Goal: Task Accomplishment & Management: Use online tool/utility

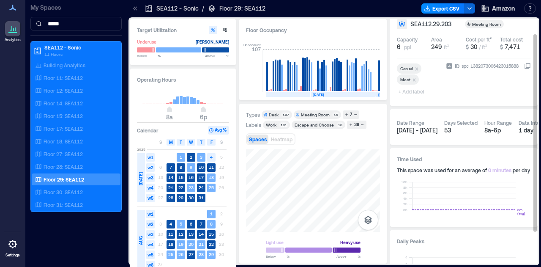
scroll to position [12, 0]
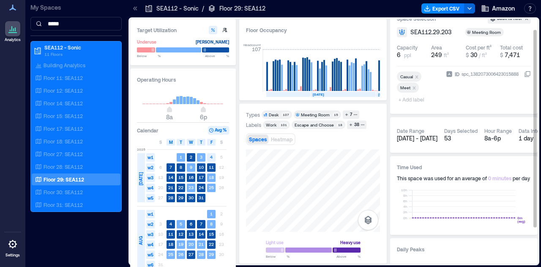
click at [458, 164] on h3 "Time Used" at bounding box center [464, 167] width 134 height 8
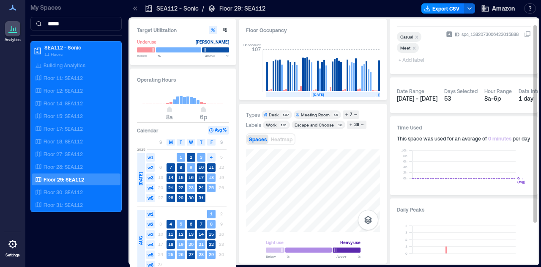
scroll to position [58, 0]
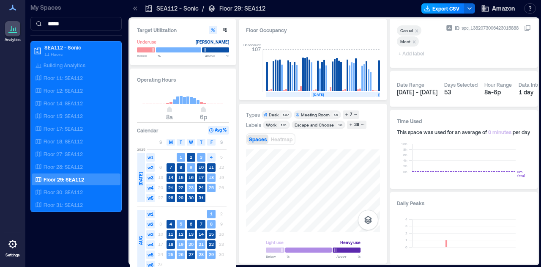
click at [437, 11] on button "Export CSV" at bounding box center [443, 8] width 43 height 10
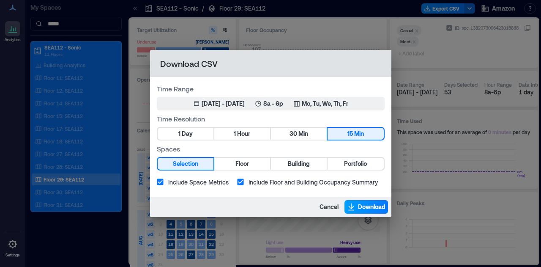
click at [375, 206] on span "Download" at bounding box center [371, 207] width 27 height 8
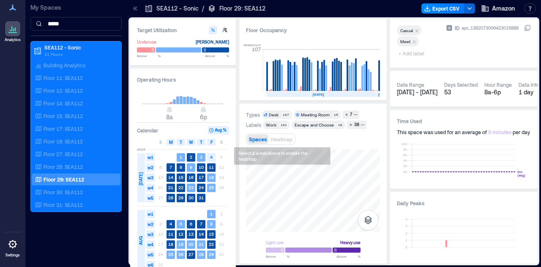
click at [216, 88] on div "Target Utilization Underuse [PERSON_NAME] Below ** % Above ** % Operating Hours…" at bounding box center [334, 141] width 408 height 244
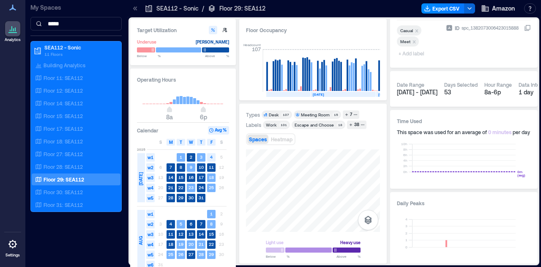
click at [236, 87] on div "Target Utilization Underuse [PERSON_NAME] Below ** % Above ** % Operating Hours…" at bounding box center [334, 141] width 408 height 244
click at [199, 102] on div "Target Utilization Underuse [PERSON_NAME] Below ** % Above ** % Operating Hours…" at bounding box center [334, 141] width 408 height 244
click at [315, 113] on div "Types Desk 107 Meeting Room 15 7 Labels Work 101 Escape and Choose 18 38 Spaces…" at bounding box center [313, 183] width 134 height 147
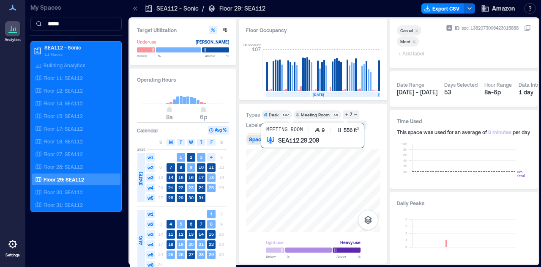
click at [327, 162] on div at bounding box center [313, 190] width 134 height 82
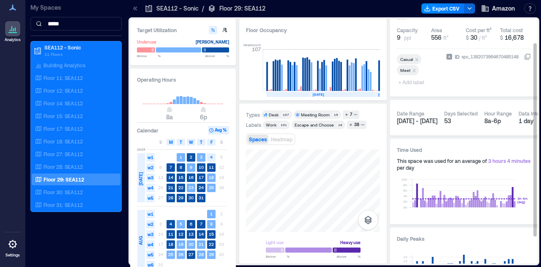
scroll to position [28, 0]
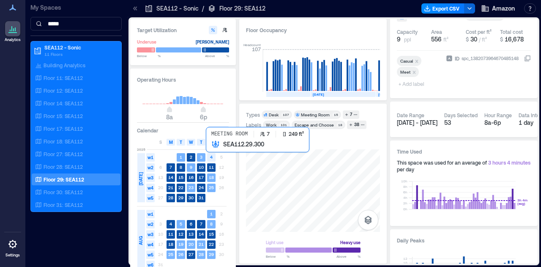
click at [246, 177] on div at bounding box center [313, 190] width 134 height 82
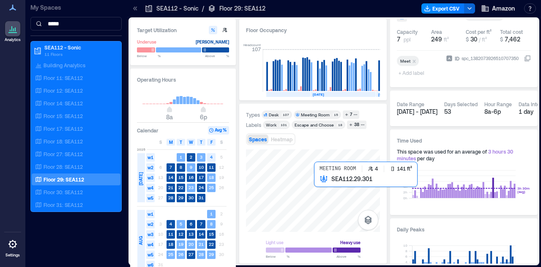
click at [338, 193] on div at bounding box center [313, 190] width 134 height 82
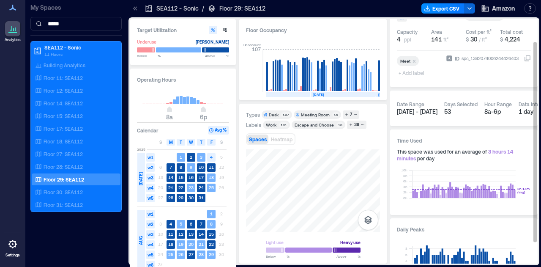
click at [437, 245] on div "Target Utilization Underuse [PERSON_NAME] Below ** % Above ** % Operating Hours…" at bounding box center [334, 141] width 408 height 244
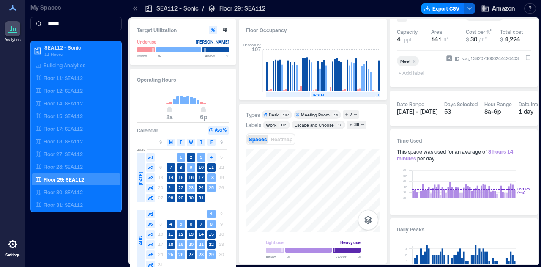
click at [381, 266] on html "Analytics Settings My Spaces ***** SEA112 - Sonic 11 Floors Building Analytics …" at bounding box center [270, 133] width 541 height 267
click at [236, 213] on div "Target Utilization Underuse [PERSON_NAME] Below ** % Above ** % Operating Hours…" at bounding box center [334, 141] width 408 height 244
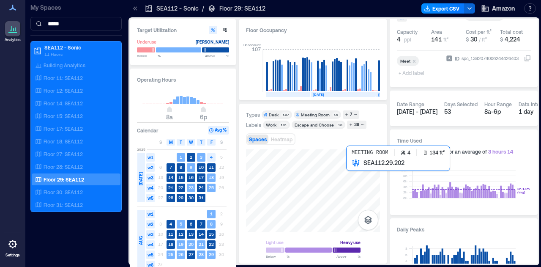
click at [364, 176] on div at bounding box center [313, 190] width 134 height 82
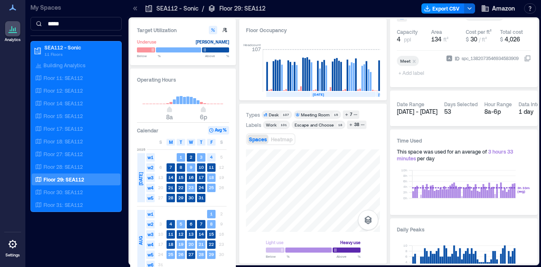
click at [266, 27] on div "Floor Occupancy Headcount 107 [DATE] [DATE] [DATE] [DATE] [DATE] [DATE] [DATE] …" at bounding box center [313, 141] width 148 height 244
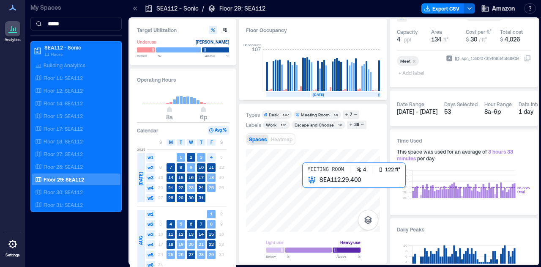
click at [311, 191] on div at bounding box center [313, 190] width 134 height 82
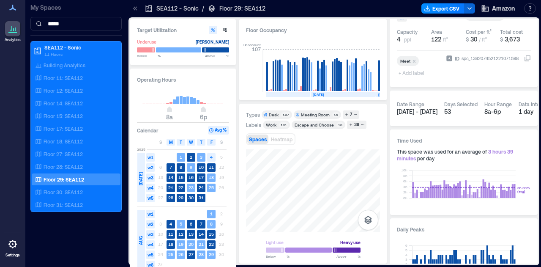
click at [261, 266] on html "Analytics Settings My Spaces ***** SEA112 - Sonic 11 Floors Building Analytics …" at bounding box center [270, 133] width 541 height 267
click at [379, 256] on div "Light use Heavy use Below ** % Above ** %" at bounding box center [313, 203] width 134 height 108
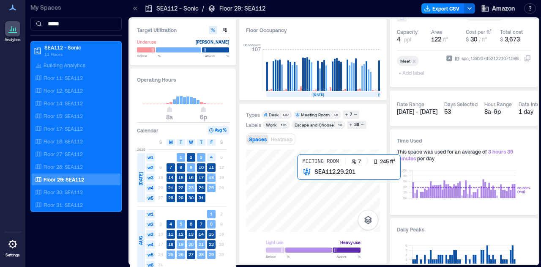
click at [309, 190] on div at bounding box center [313, 190] width 134 height 82
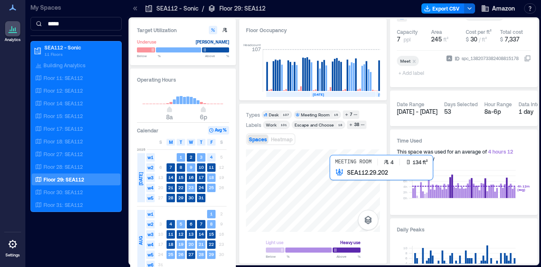
click at [345, 189] on div at bounding box center [313, 190] width 134 height 82
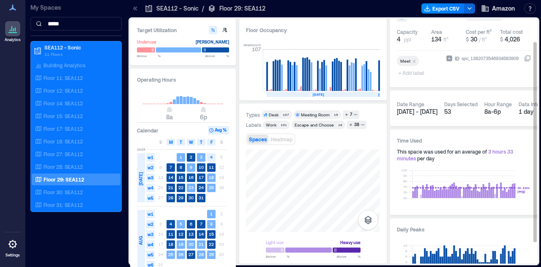
click at [397, 175] on div "Target Utilization Underuse [PERSON_NAME] Below ** % Above ** % Operating Hours…" at bounding box center [334, 141] width 408 height 244
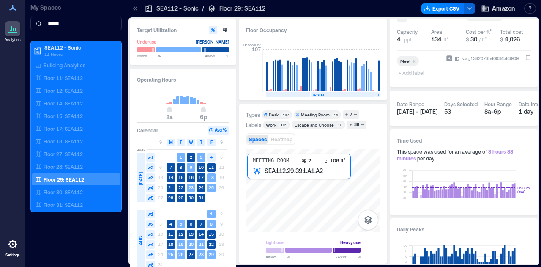
click at [288, 189] on div at bounding box center [313, 190] width 134 height 82
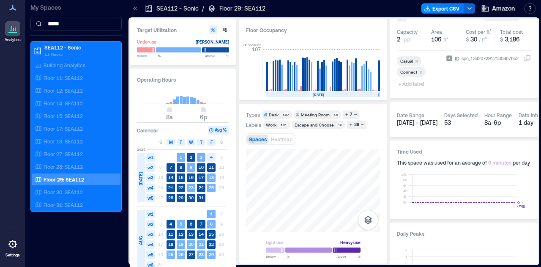
click at [324, 266] on html "Analytics Settings My Spaces ***** SEA112 - Sonic 11 Floors Building Analytics …" at bounding box center [270, 133] width 541 height 267
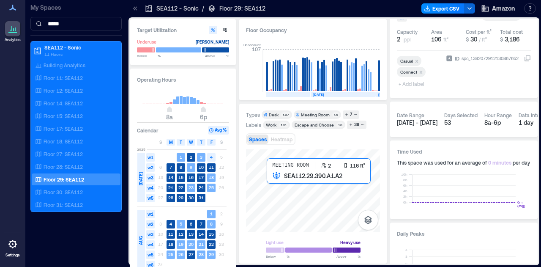
click at [308, 196] on div at bounding box center [313, 190] width 134 height 82
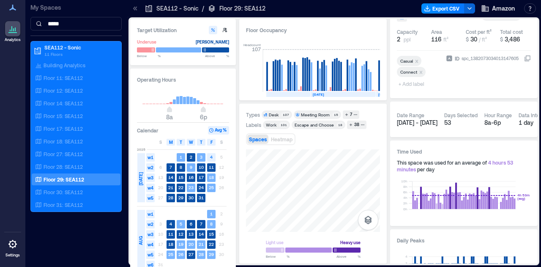
drag, startPoint x: 309, startPoint y: 203, endPoint x: 215, endPoint y: 187, distance: 95.2
click at [215, 187] on div "Target Utilization Underuse [PERSON_NAME] Below ** % Above ** % Operating Hours…" at bounding box center [334, 141] width 408 height 244
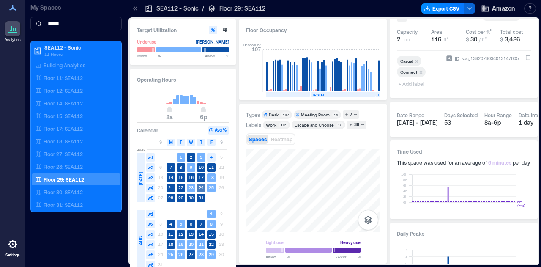
drag, startPoint x: 222, startPoint y: 189, endPoint x: 172, endPoint y: 173, distance: 52.8
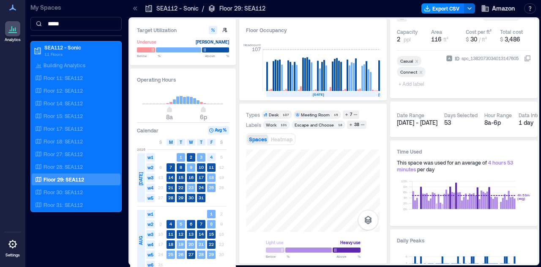
click at [154, 131] on div "Target Utilization Underuse [PERSON_NAME] Below ** % Above ** % Operating Hours…" at bounding box center [334, 141] width 408 height 244
click at [110, 243] on div "Analytics Settings My Spaces ***** SEA112 - Sonic 11 Floors Building Analytics …" at bounding box center [270, 133] width 541 height 267
drag, startPoint x: 321, startPoint y: 219, endPoint x: 325, endPoint y: 46, distance: 172.6
click at [278, 19] on div "Floor Occupancy Headcount 107 [DATE] [DATE] [DATE] [DATE] [DATE] [DATE] [DATE] …" at bounding box center [313, 141] width 148 height 244
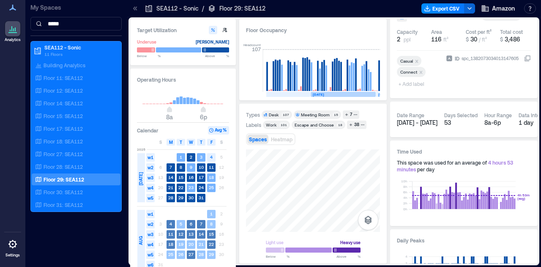
click at [373, 94] on div "Floor Occupancy Headcount 107 [DATE] [DATE] [DATE] [DATE] [DATE] [DATE] [DATE] …" at bounding box center [313, 141] width 148 height 244
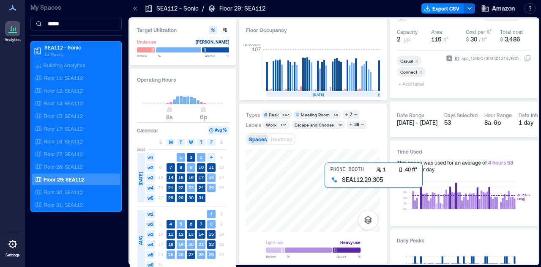
click at [340, 187] on div at bounding box center [313, 190] width 134 height 82
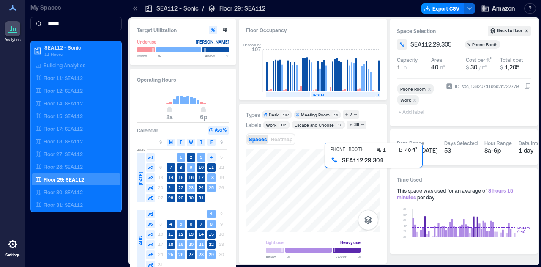
click at [333, 173] on div at bounding box center [313, 190] width 134 height 82
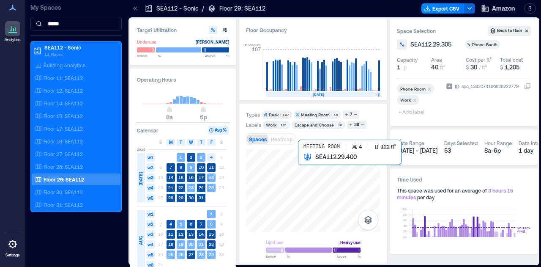
drag, startPoint x: 336, startPoint y: 190, endPoint x: 299, endPoint y: 171, distance: 41.2
click at [325, 181] on div at bounding box center [313, 190] width 134 height 82
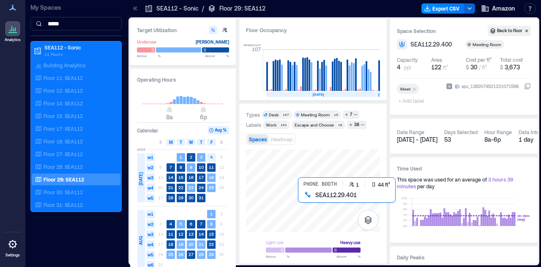
click at [310, 202] on div at bounding box center [313, 190] width 134 height 82
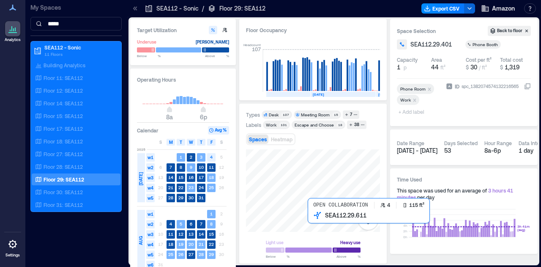
click at [322, 218] on div at bounding box center [313, 190] width 134 height 82
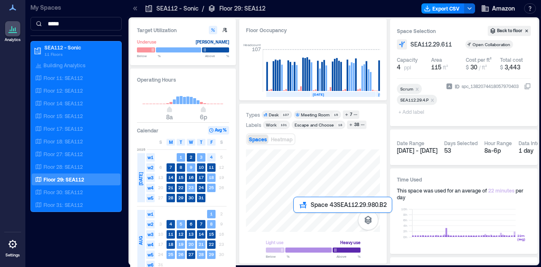
drag, startPoint x: 292, startPoint y: 227, endPoint x: 307, endPoint y: 221, distance: 16.5
click at [307, 221] on div at bounding box center [313, 190] width 134 height 82
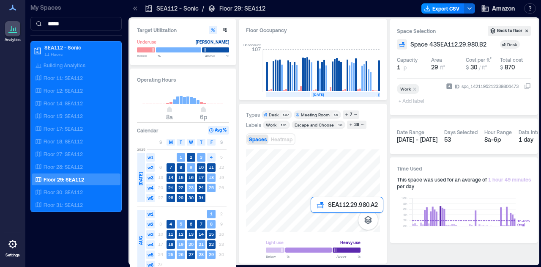
click at [326, 223] on div at bounding box center [313, 190] width 134 height 82
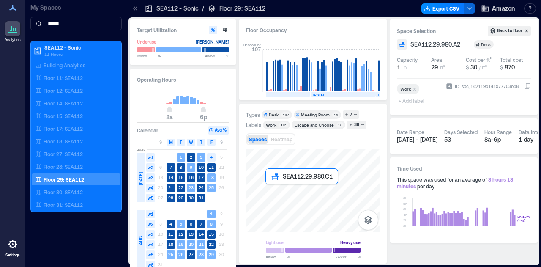
click at [275, 199] on div at bounding box center [313, 190] width 134 height 82
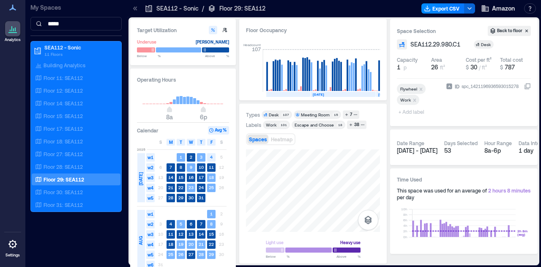
drag, startPoint x: 291, startPoint y: 211, endPoint x: 394, endPoint y: 282, distance: 124.9
click at [359, 266] on html "Analytics Settings My Spaces ***** SEA112 - Sonic 11 Floors Building Analytics …" at bounding box center [270, 133] width 541 height 267
click at [348, 266] on html "Analytics Settings My Spaces ***** SEA112 - Sonic 11 Floors Building Analytics …" at bounding box center [270, 133] width 541 height 267
click at [358, 266] on html "Analytics Settings My Spaces ***** SEA112 - Sonic 11 Floors Building Analytics …" at bounding box center [270, 133] width 541 height 267
click at [301, 188] on div at bounding box center [313, 190] width 134 height 82
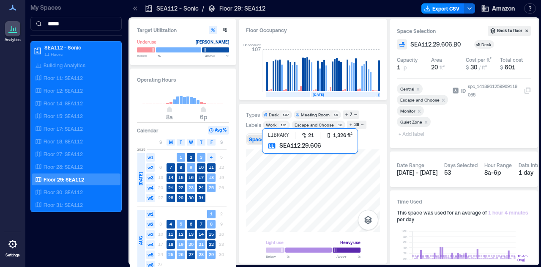
click at [316, 206] on div at bounding box center [313, 190] width 134 height 82
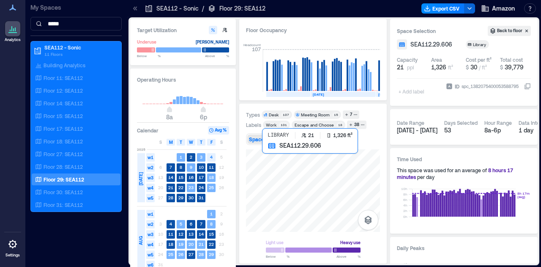
click at [323, 201] on div at bounding box center [313, 190] width 134 height 82
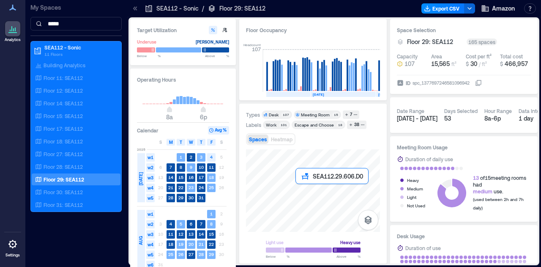
click at [305, 199] on div at bounding box center [313, 190] width 134 height 82
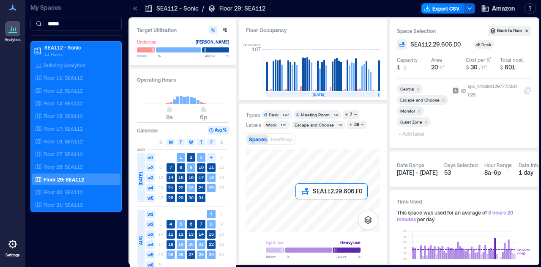
click at [301, 208] on div at bounding box center [313, 190] width 134 height 82
click at [288, 208] on div at bounding box center [313, 190] width 134 height 82
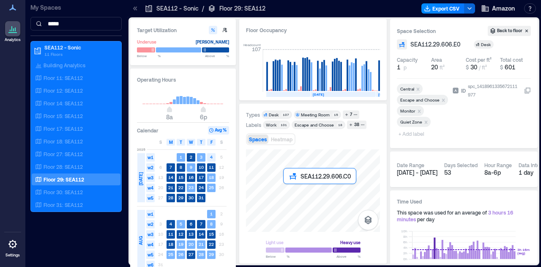
click at [290, 192] on div at bounding box center [313, 190] width 134 height 82
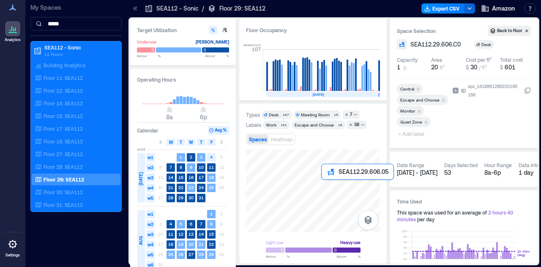
click at [323, 188] on div at bounding box center [313, 190] width 134 height 82
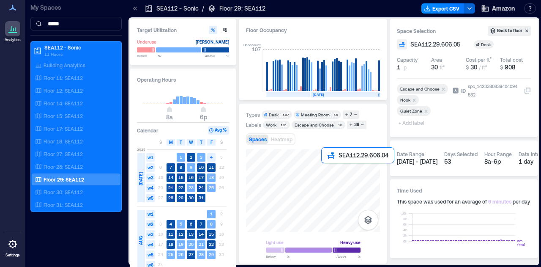
click at [328, 172] on div at bounding box center [313, 190] width 134 height 82
click at [328, 177] on div at bounding box center [313, 190] width 134 height 82
click at [328, 182] on div at bounding box center [313, 190] width 134 height 82
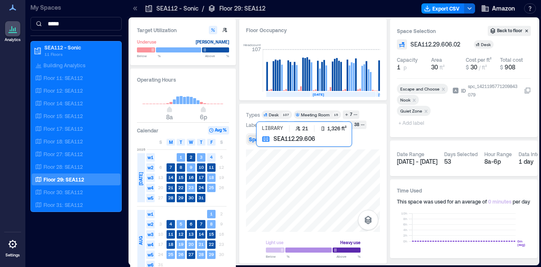
click at [316, 200] on div at bounding box center [313, 190] width 134 height 82
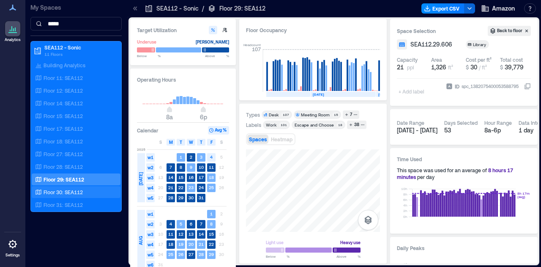
click at [78, 194] on p "Floor 30: SEA112" at bounding box center [63, 192] width 39 height 7
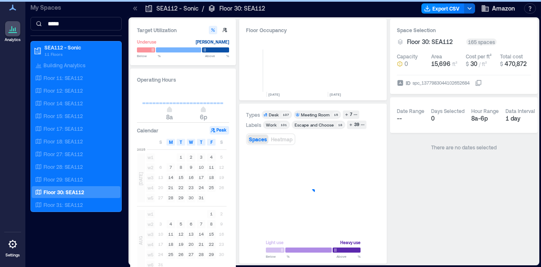
scroll to position [0, 421]
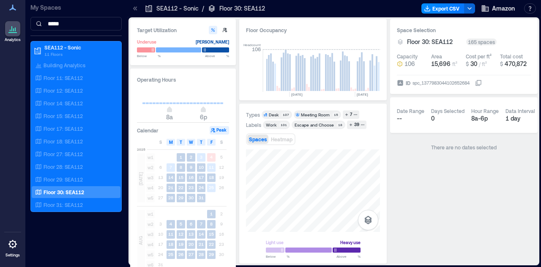
click at [328, 236] on div "Light use Heavy use Below ** % Above ** %" at bounding box center [313, 203] width 134 height 108
click at [329, 266] on html "Analytics Settings My Spaces ***** SEA112 - Sonic 11 Floors Building Analytics …" at bounding box center [270, 133] width 541 height 267
click at [326, 234] on div "Light use Heavy use Below ** % Above ** %" at bounding box center [313, 203] width 134 height 108
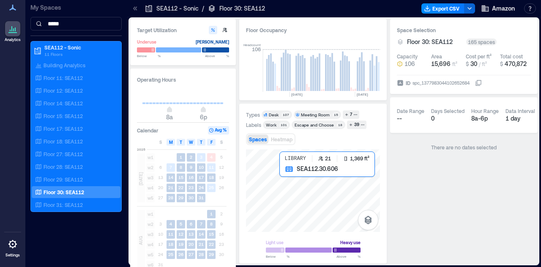
click at [307, 201] on div at bounding box center [313, 190] width 134 height 82
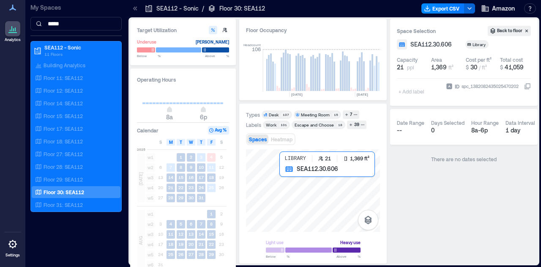
click at [291, 203] on div at bounding box center [313, 190] width 134 height 82
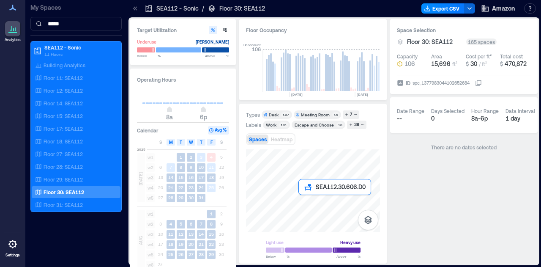
click at [301, 203] on div at bounding box center [313, 190] width 134 height 82
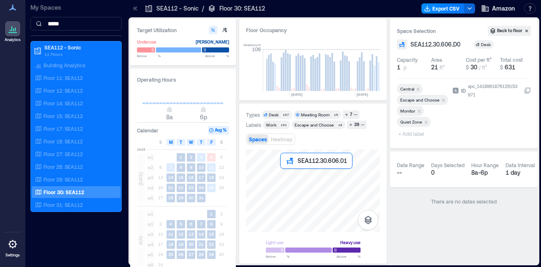
click at [292, 176] on div at bounding box center [313, 190] width 134 height 82
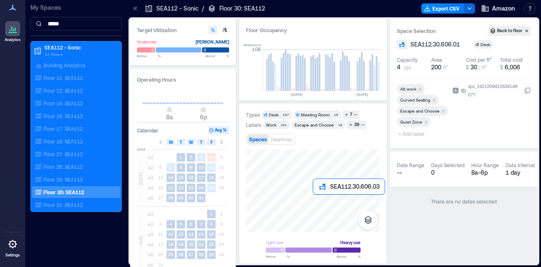
click at [315, 203] on div at bounding box center [313, 190] width 134 height 82
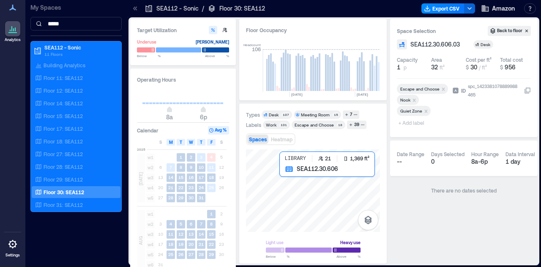
click at [310, 214] on div at bounding box center [313, 190] width 134 height 82
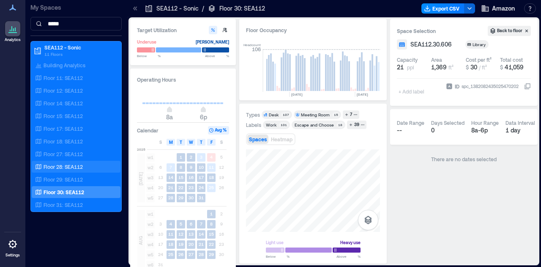
click at [75, 169] on p "Floor 28: SEA112" at bounding box center [63, 166] width 39 height 7
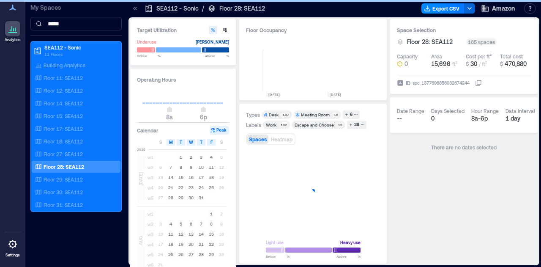
scroll to position [0, 421]
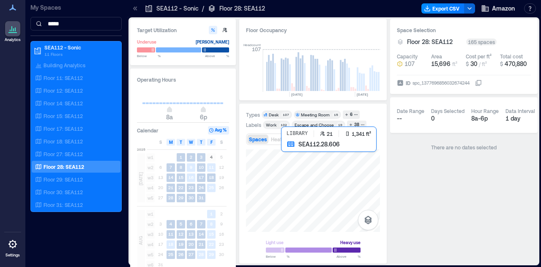
click at [288, 161] on div at bounding box center [313, 190] width 134 height 82
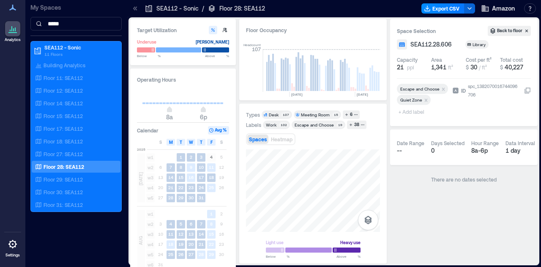
click at [323, 247] on div "Light use Heavy use Below ** % Above ** %" at bounding box center [313, 203] width 134 height 108
click at [284, 189] on div at bounding box center [313, 190] width 134 height 82
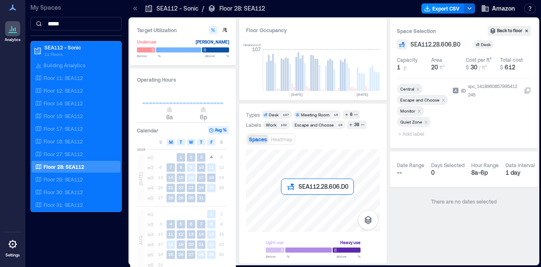
click at [282, 201] on div at bounding box center [313, 190] width 134 height 82
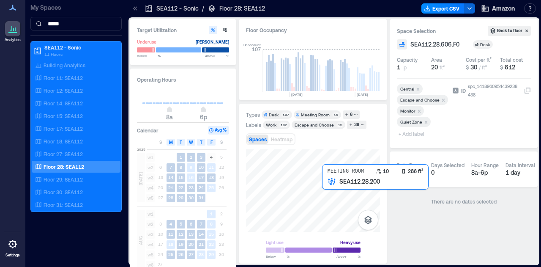
click at [333, 190] on div at bounding box center [313, 190] width 134 height 82
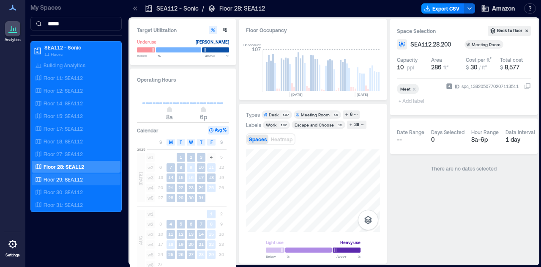
click at [84, 182] on div "Floor 29: SEA112" at bounding box center [74, 179] width 82 height 8
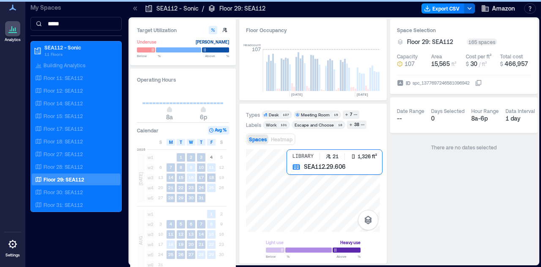
click at [293, 179] on div at bounding box center [313, 190] width 134 height 82
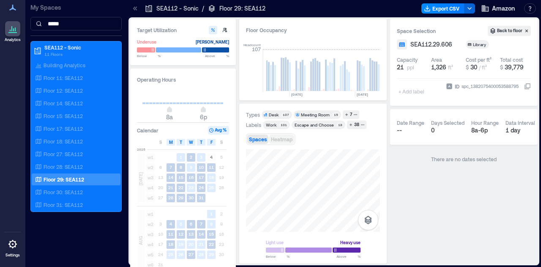
click at [289, 139] on span "Heatmap" at bounding box center [282, 139] width 22 height 6
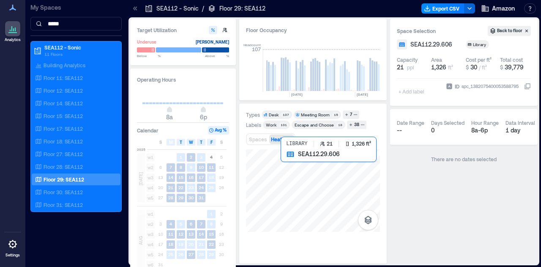
click at [291, 173] on div at bounding box center [313, 190] width 134 height 82
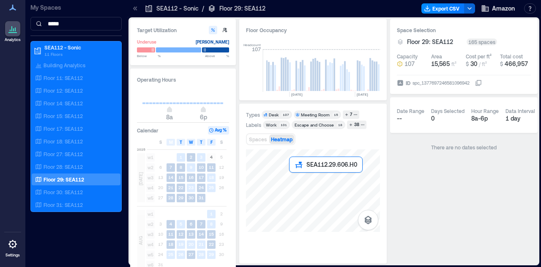
click at [291, 174] on div at bounding box center [313, 190] width 134 height 82
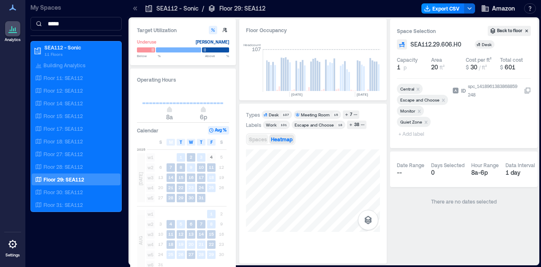
click at [258, 141] on span "Spaces" at bounding box center [258, 139] width 18 height 6
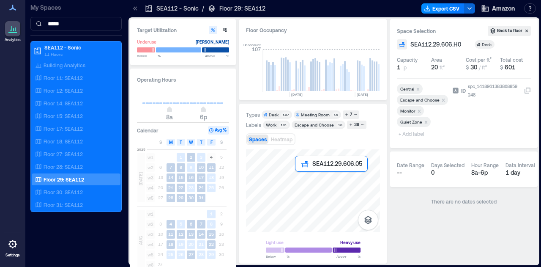
click at [295, 175] on div at bounding box center [313, 190] width 134 height 82
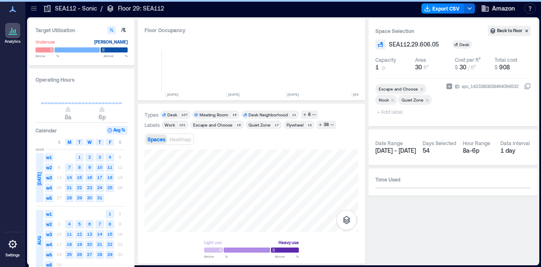
scroll to position [0, 343]
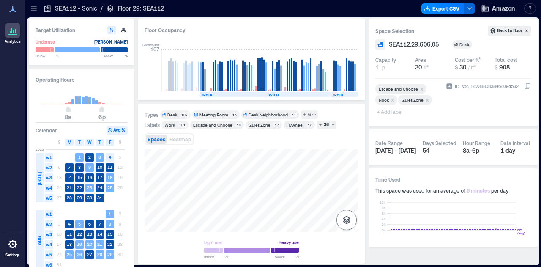
click at [347, 210] on div at bounding box center [252, 190] width 214 height 82
click at [205, 170] on div at bounding box center [252, 190] width 214 height 82
click at [201, 171] on div at bounding box center [252, 190] width 214 height 82
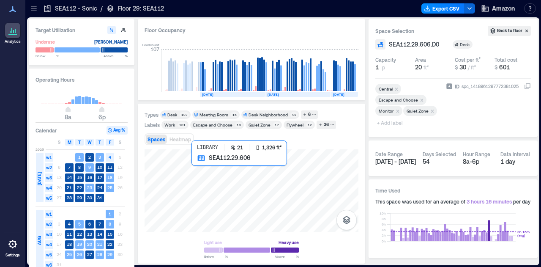
click at [204, 172] on div at bounding box center [252, 190] width 214 height 82
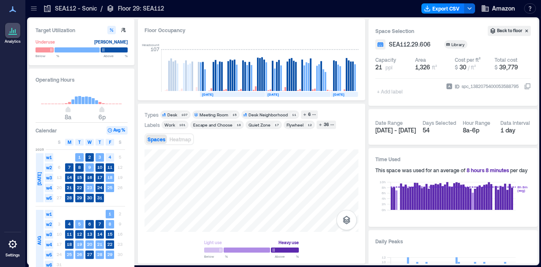
click at [14, 33] on icon at bounding box center [13, 30] width 10 height 10
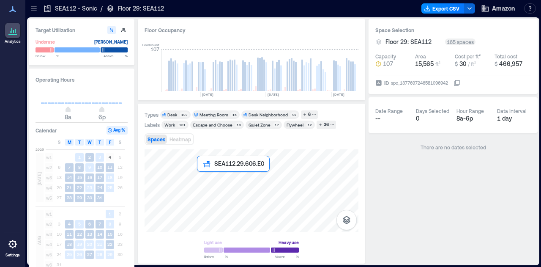
click at [197, 175] on div at bounding box center [252, 190] width 214 height 82
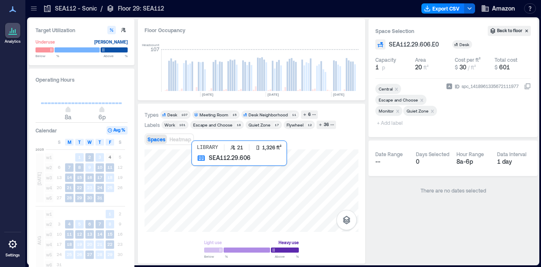
click at [195, 175] on div at bounding box center [252, 190] width 214 height 82
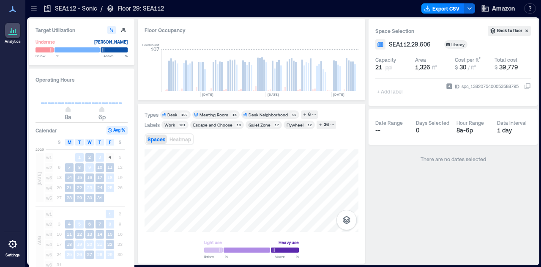
click at [5, 87] on div "Analytics Settings" at bounding box center [12, 133] width 25 height 267
click at [60, 85] on div "Operating Hours 8a 6p Calendar Avg % S M T W T F S 2025 JUL w1 1 2 3 4 5 w2 6 7…" at bounding box center [82, 190] width 106 height 244
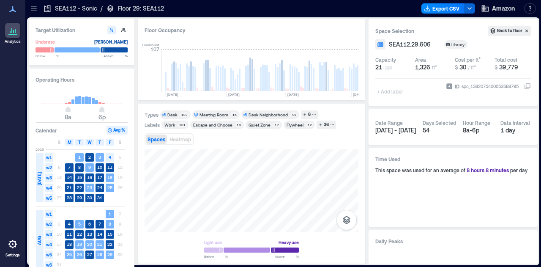
scroll to position [0, 343]
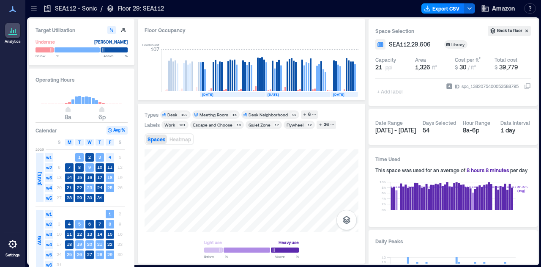
click at [33, 9] on icon at bounding box center [34, 8] width 8 height 8
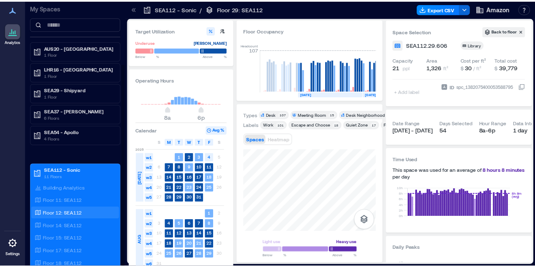
scroll to position [82, 0]
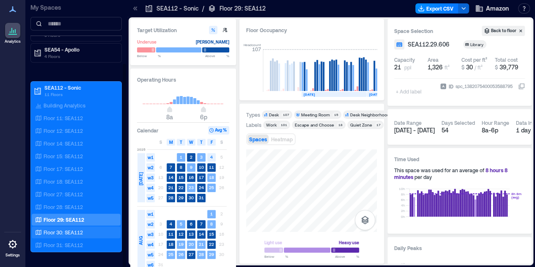
click at [74, 229] on p "Floor 30: SEA112" at bounding box center [63, 232] width 39 height 7
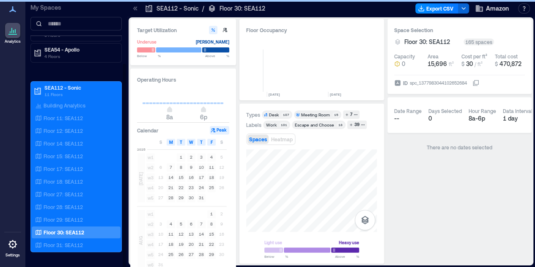
scroll to position [0, 426]
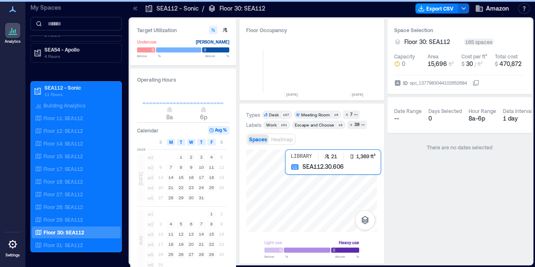
click at [286, 175] on div at bounding box center [311, 190] width 131 height 82
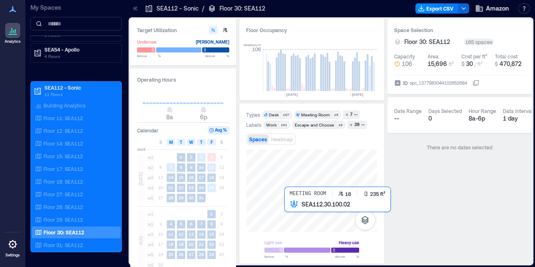
click at [288, 206] on div at bounding box center [311, 190] width 131 height 82
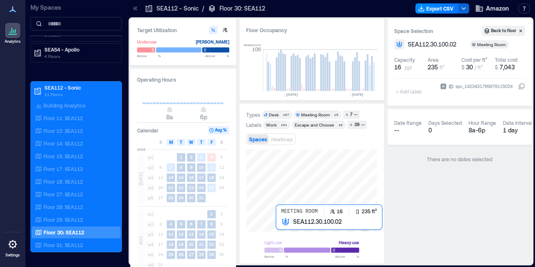
click at [282, 224] on div at bounding box center [311, 190] width 131 height 82
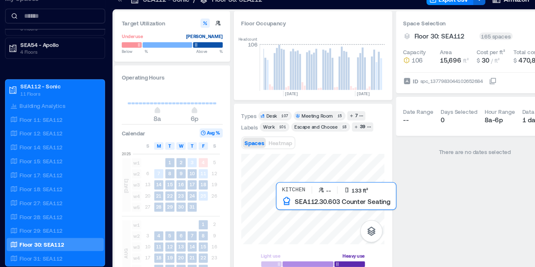
click at [282, 198] on div at bounding box center [311, 190] width 131 height 82
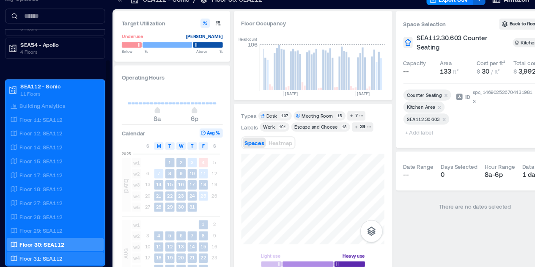
click at [63, 241] on p "Floor 31: SEA112" at bounding box center [63, 244] width 39 height 7
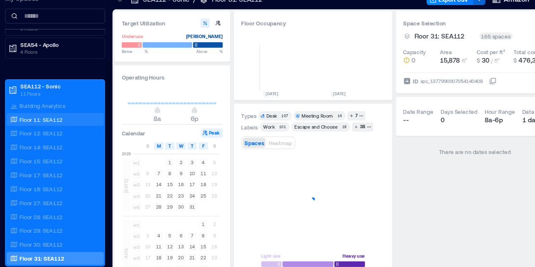
scroll to position [0, 426]
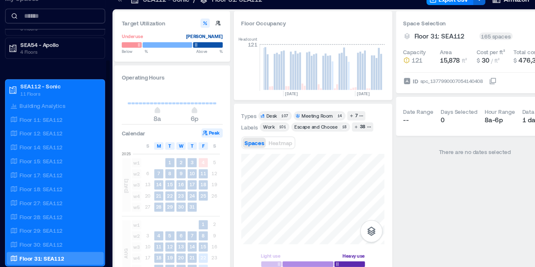
click at [68, 26] on input at bounding box center [75, 24] width 91 height 14
click at [66, 209] on div "Floor 28: SEA112" at bounding box center [74, 207] width 82 height 8
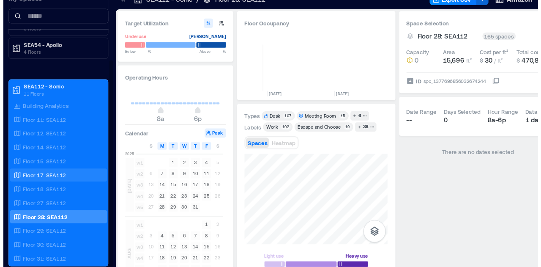
scroll to position [0, 426]
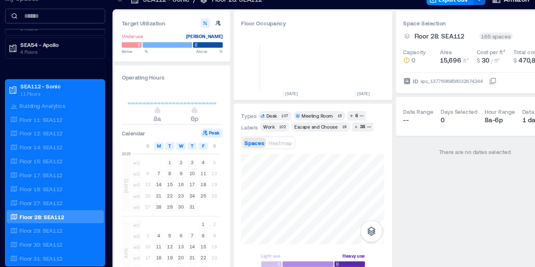
click at [68, 26] on input at bounding box center [75, 24] width 91 height 14
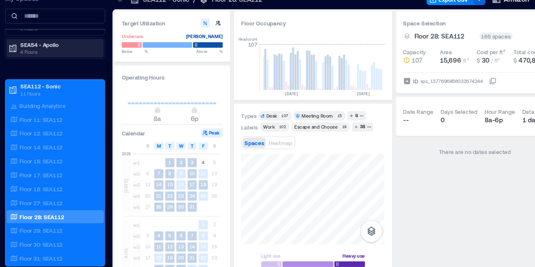
click at [69, 53] on p "4 Floors" at bounding box center [79, 56] width 71 height 7
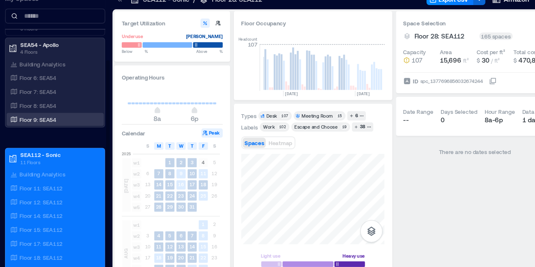
click at [68, 118] on p "Floor 9: SEA54" at bounding box center [60, 118] width 33 height 7
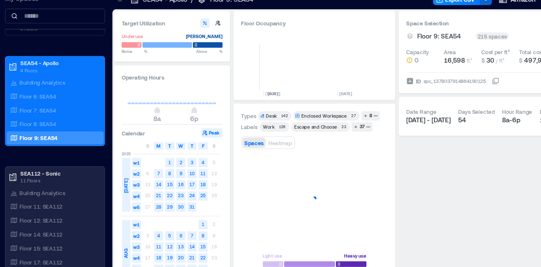
scroll to position [0, 407]
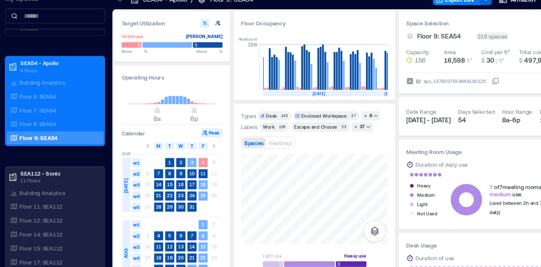
click at [251, 112] on div "Types Desk 142 Enclosed Workspace 27 8 Labels Work 126 Escape and Choose 23 37 …" at bounding box center [313, 183] width 134 height 147
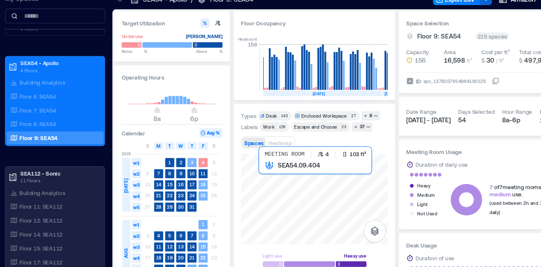
click at [286, 173] on div at bounding box center [313, 190] width 134 height 82
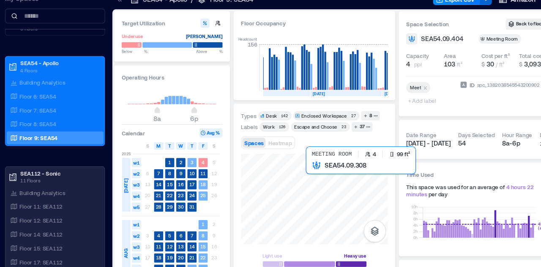
click at [326, 178] on div at bounding box center [313, 190] width 134 height 82
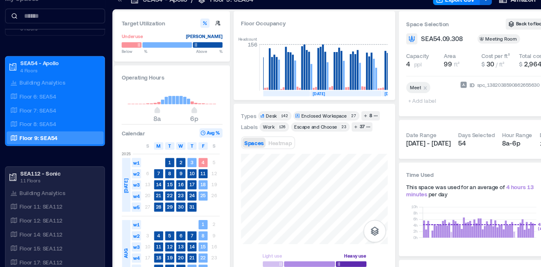
click at [222, 194] on div "Target Utilization Underuse Critical mass Below ** % Above ** % Operating Hours…" at bounding box center [334, 141] width 408 height 244
click at [163, 207] on div "Target Utilization Underuse Critical mass Below ** % Above ** % Operating Hours…" at bounding box center [334, 141] width 408 height 244
click at [298, 249] on div "Light use Heavy use Below ** % Above ** %" at bounding box center [313, 203] width 134 height 108
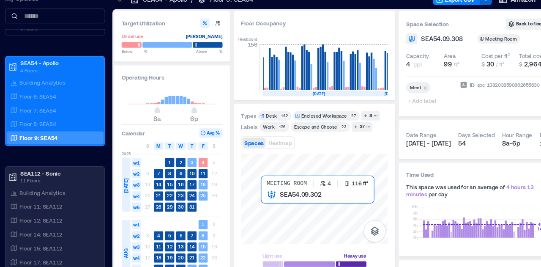
click at [294, 197] on div at bounding box center [313, 190] width 134 height 82
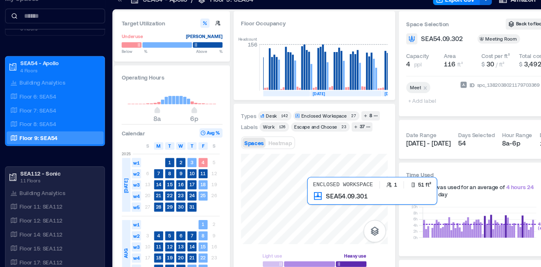
click at [320, 205] on div at bounding box center [313, 190] width 134 height 82
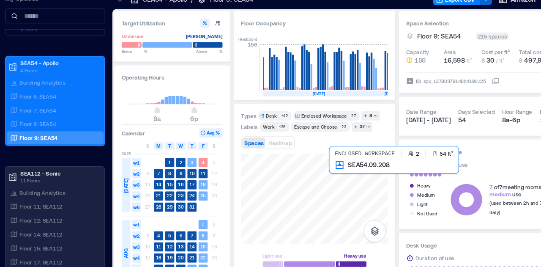
click at [340, 175] on div at bounding box center [313, 190] width 134 height 82
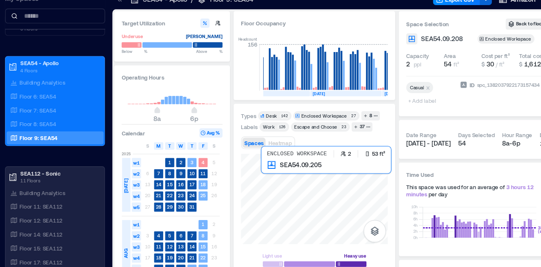
click at [272, 178] on div at bounding box center [313, 190] width 134 height 82
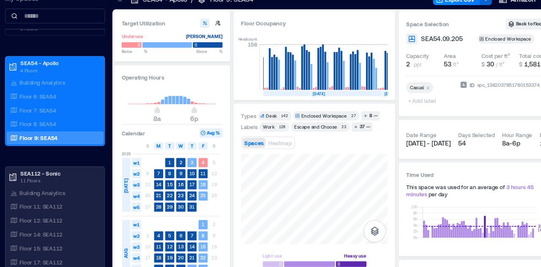
click at [288, 265] on div "Target Utilization Underuse Critical mass Below ** % Above ** % Operating Hours…" at bounding box center [334, 141] width 411 height 248
click at [445, 190] on div "Target Utilization Underuse Critical mass Below ** % Above ** % Operating Hours…" at bounding box center [334, 141] width 408 height 244
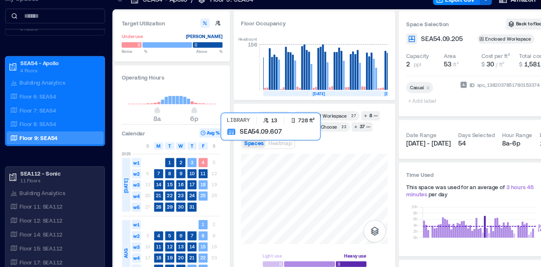
click at [304, 185] on div at bounding box center [313, 190] width 134 height 82
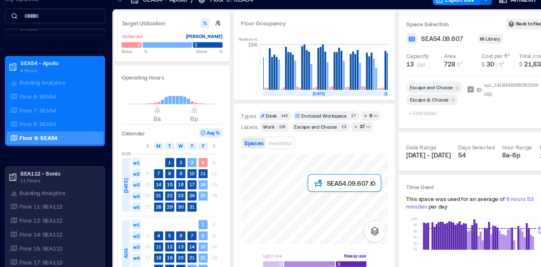
click at [321, 188] on div at bounding box center [313, 190] width 134 height 82
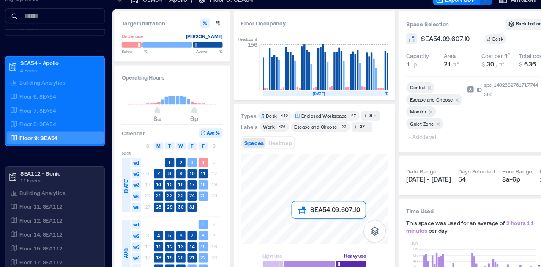
click at [298, 216] on div at bounding box center [313, 190] width 134 height 82
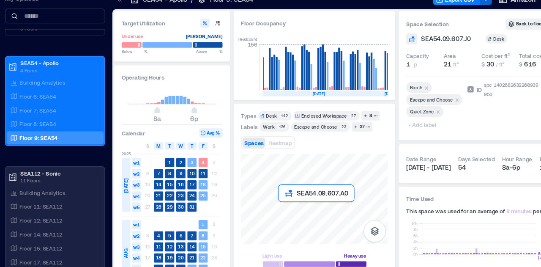
click at [285, 195] on div at bounding box center [313, 190] width 134 height 82
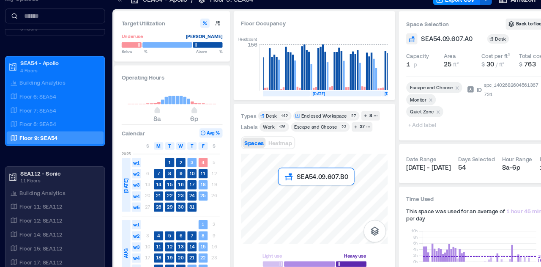
click at [286, 186] on div at bounding box center [313, 190] width 134 height 82
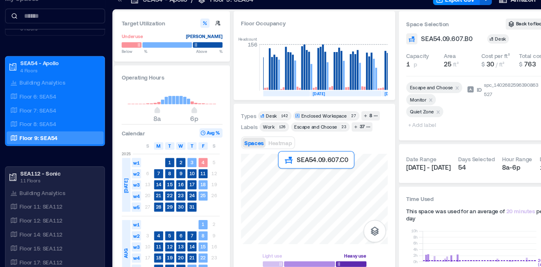
click at [288, 173] on div at bounding box center [313, 190] width 134 height 82
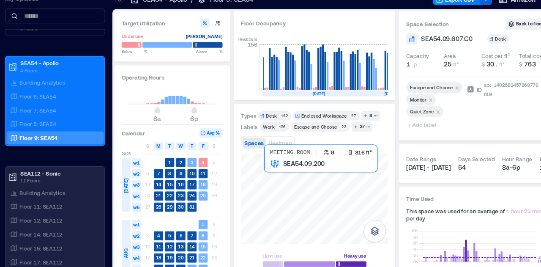
click at [296, 203] on div at bounding box center [313, 190] width 134 height 82
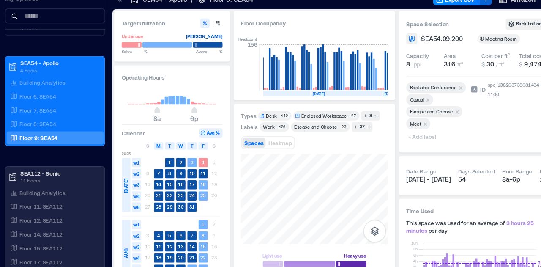
drag, startPoint x: 312, startPoint y: 205, endPoint x: 505, endPoint y: 208, distance: 192.8
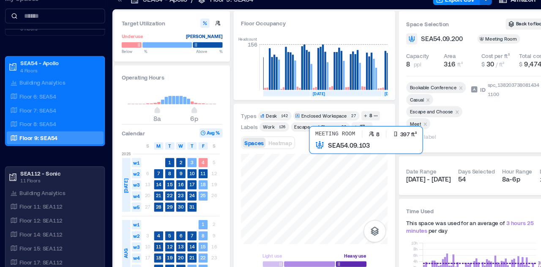
click at [351, 189] on div at bounding box center [313, 190] width 134 height 82
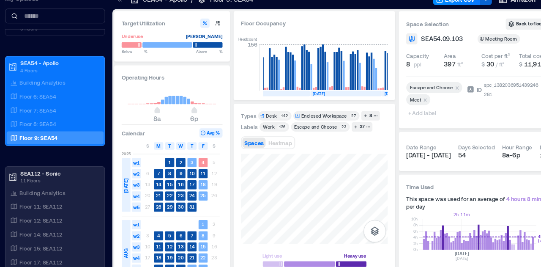
click at [448, 217] on div "Target Utilization Underuse Critical mass Below ** % Above ** % Operating Hours…" at bounding box center [334, 141] width 408 height 244
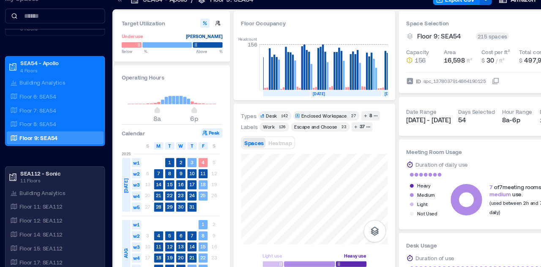
click at [255, 114] on div "Types Desk 142 Enclosed Workspace 27 8 Labels Work 126 Escape and Choose 23 37 …" at bounding box center [313, 183] width 134 height 147
click at [366, 71] on div "Floor Occupancy Headcount 156 DEC, 2024 JAN, 2025 FEB, 2025 MAR, 2025 APR, 2025…" at bounding box center [313, 141] width 148 height 244
click at [296, 216] on div at bounding box center [313, 190] width 134 height 82
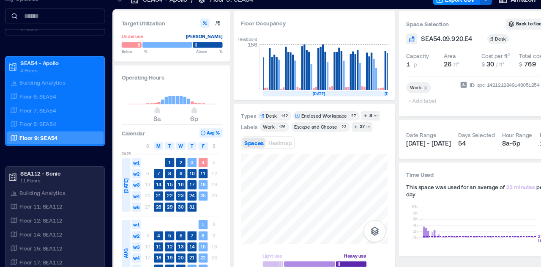
click at [221, 208] on div "Target Utilization Underuse Critical mass Below ** % Above ** % Operating Hours…" at bounding box center [334, 141] width 408 height 244
click at [76, 123] on p "Floor 8: SEA54" at bounding box center [60, 122] width 33 height 7
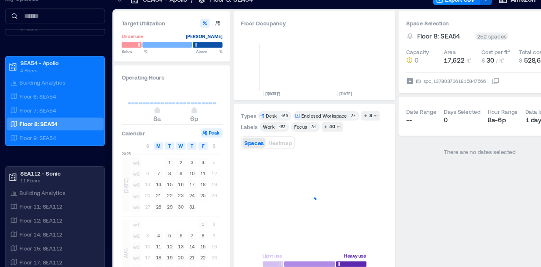
scroll to position [0, 430]
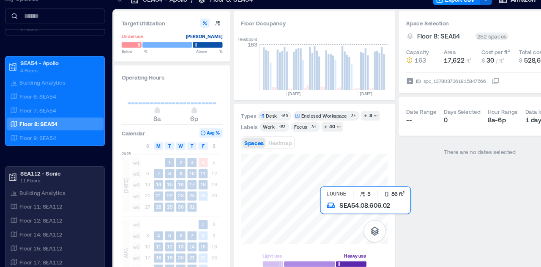
click at [345, 205] on div at bounding box center [313, 190] width 134 height 82
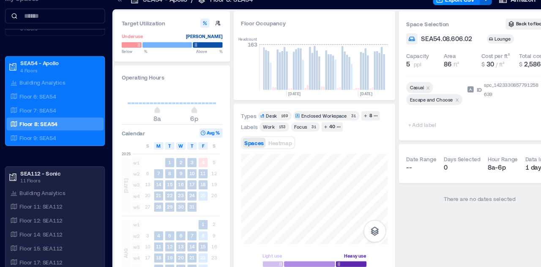
drag, startPoint x: 304, startPoint y: 201, endPoint x: 269, endPoint y: 8, distance: 196.3
click at [209, 75] on div "Target Utilization Underuse Critical mass Below ** % Above ** % Operating Hours…" at bounding box center [334, 141] width 408 height 244
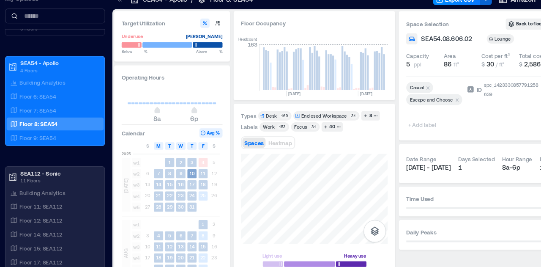
click at [187, 190] on div "Target Utilization Underuse Critical mass Below ** % Above ** % Operating Hours…" at bounding box center [334, 141] width 408 height 244
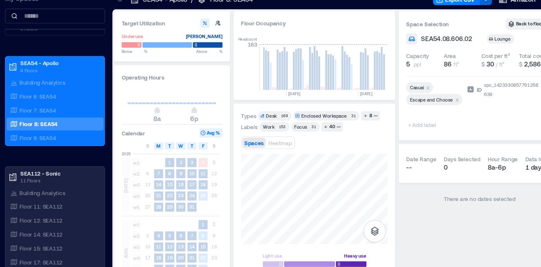
click at [443, 217] on div "Target Utilization Underuse Critical mass Below ** % Above ** % Operating Hours…" at bounding box center [334, 141] width 408 height 244
click at [516, 174] on div "Target Utilization Underuse Critical mass Below ** % Above ** % Operating Hours…" at bounding box center [334, 141] width 408 height 244
click at [520, 221] on div "Target Utilization Underuse Critical mass Below ** % Above ** % Operating Hours…" at bounding box center [334, 141] width 408 height 244
click at [497, 266] on html "Analytics Settings My Spaces AUS20 - Austin 1 Floor LHR16 - London 1 Floor SEA2…" at bounding box center [270, 133] width 541 height 267
click at [310, 266] on html "Analytics Settings My Spaces AUS20 - Austin 1 Floor LHR16 - London 1 Floor SEA2…" at bounding box center [270, 133] width 541 height 267
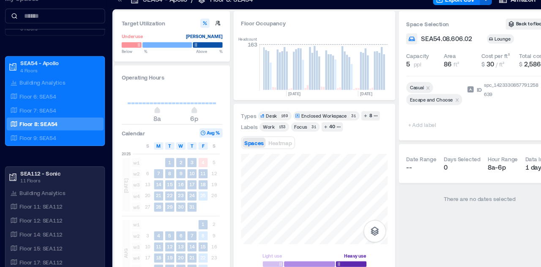
click at [241, 266] on html "Analytics Settings My Spaces AUS20 - Austin 1 Floor LHR16 - London 1 Floor SEA2…" at bounding box center [270, 133] width 541 height 267
click at [244, 128] on div "Types Desk 169 Enclosed Workspace 31 8 Labels Work 153 Focus 31 40 Spaces Heatm…" at bounding box center [313, 184] width 148 height 160
click at [61, 106] on p "Floor 7: SEA54" at bounding box center [60, 109] width 33 height 7
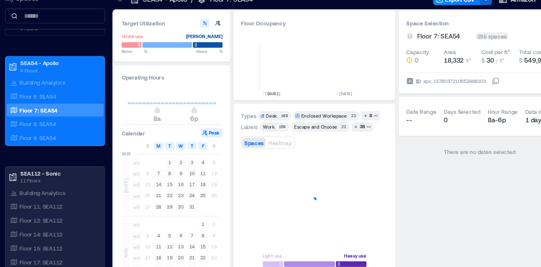
scroll to position [0, 430]
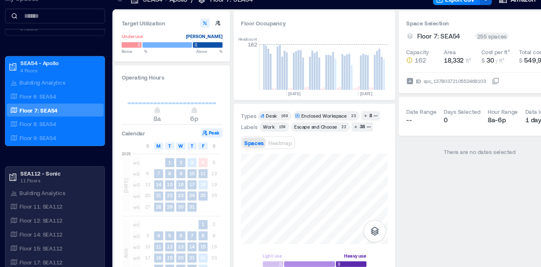
click at [375, 266] on html "Analytics Settings My Spaces AUS20 - Austin 1 Floor LHR16 - London 1 Floor SEA2…" at bounding box center [270, 133] width 541 height 267
click at [482, 27] on div "Target Utilization Underuse Critical mass Below ** % Above ** % Operating Hours…" at bounding box center [334, 141] width 408 height 244
click at [230, 159] on div "Target Utilization Underuse Critical mass Below ** % Above ** % Operating Hours…" at bounding box center [334, 141] width 408 height 244
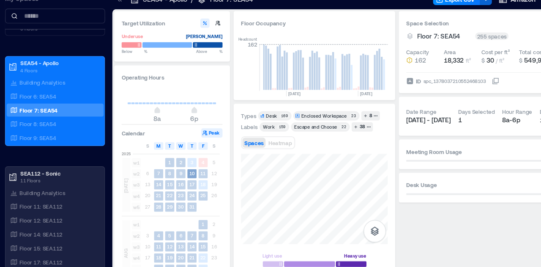
click at [181, 171] on div "Target Utilization Underuse Critical mass Below ** % Above ** % Operating Hours…" at bounding box center [334, 141] width 408 height 244
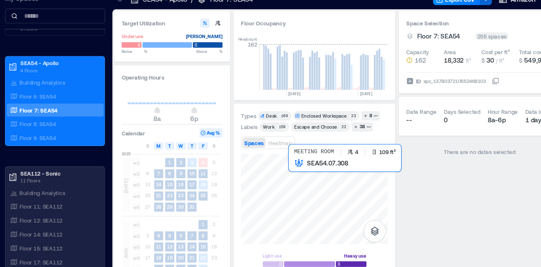
click at [300, 171] on div at bounding box center [313, 190] width 134 height 82
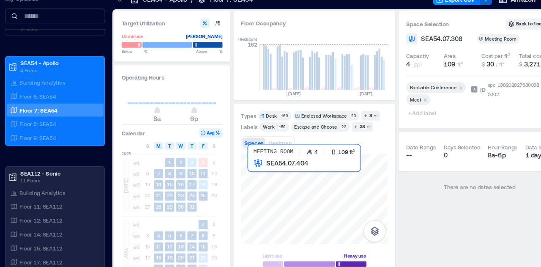
click at [281, 174] on div at bounding box center [313, 190] width 134 height 82
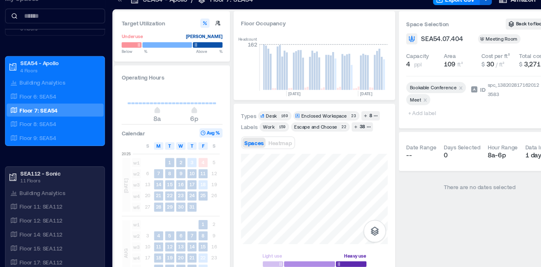
click at [303, 266] on html "Analytics Settings My Spaces AUS20 - Austin 1 Floor LHR16 - London 1 Floor SEA2…" at bounding box center [270, 133] width 541 height 267
click at [264, 266] on html "Analytics Settings My Spaces AUS20 - Austin 1 Floor LHR16 - London 1 Floor SEA2…" at bounding box center [270, 133] width 541 height 267
click at [70, 96] on p "Floor 6: SEA54" at bounding box center [60, 96] width 33 height 7
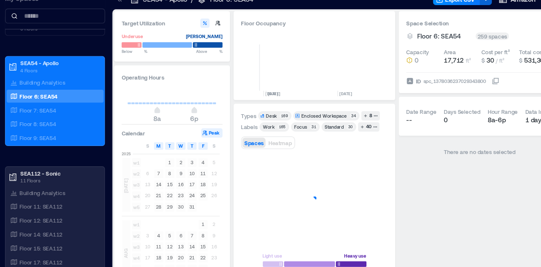
scroll to position [0, 430]
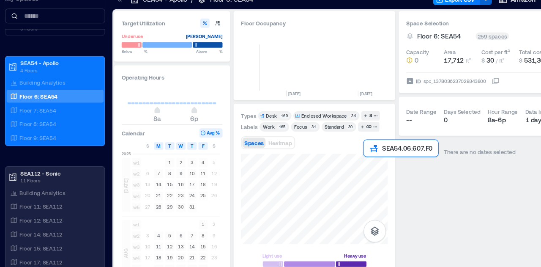
click at [360, 156] on div at bounding box center [313, 190] width 134 height 82
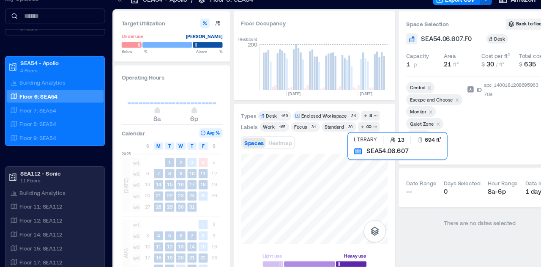
click at [364, 159] on div at bounding box center [313, 190] width 134 height 82
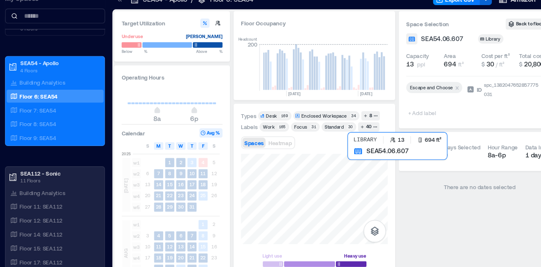
click at [349, 151] on div at bounding box center [313, 190] width 134 height 82
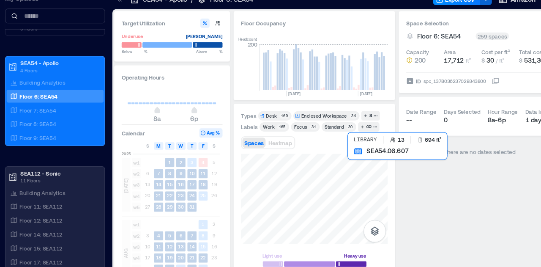
click at [349, 158] on div at bounding box center [313, 190] width 134 height 82
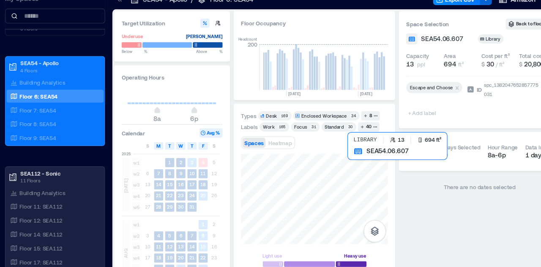
click at [351, 162] on div at bounding box center [313, 190] width 134 height 82
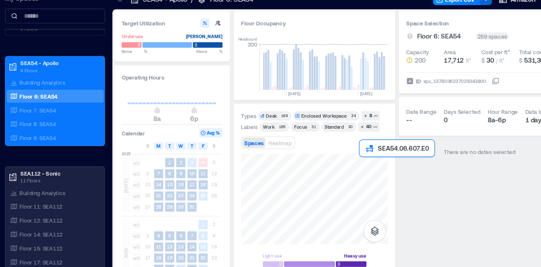
click at [355, 156] on div at bounding box center [313, 190] width 134 height 82
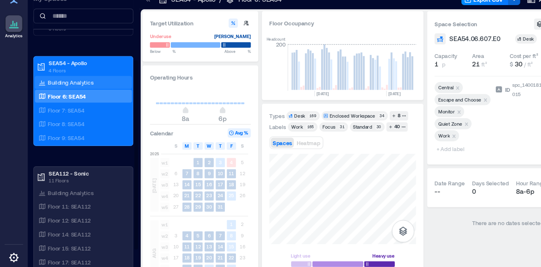
click at [60, 81] on p "Building Analytics" at bounding box center [65, 84] width 42 height 7
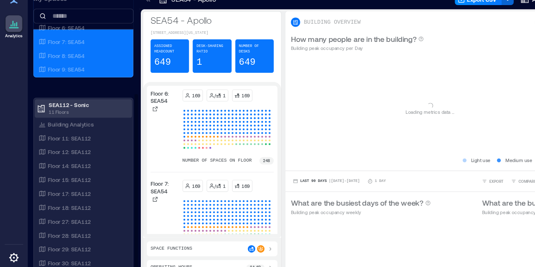
scroll to position [0, 0]
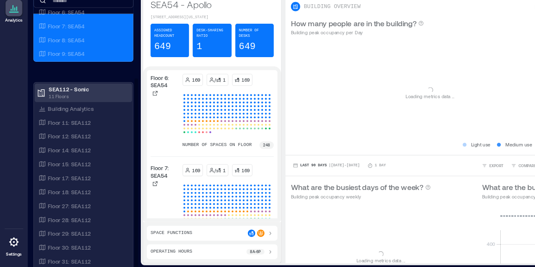
click at [74, 102] on p "SEA112 - Sonic" at bounding box center [79, 104] width 71 height 7
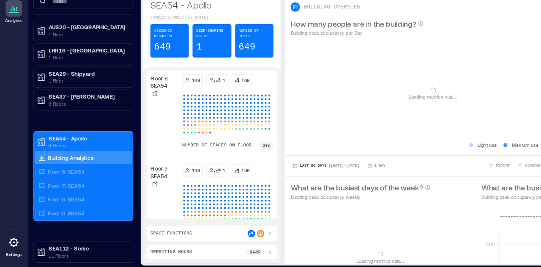
scroll to position [0, 0]
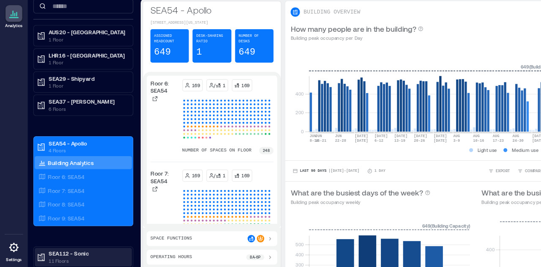
click at [77, 249] on p "SEA112 - Sonic" at bounding box center [79, 249] width 71 height 7
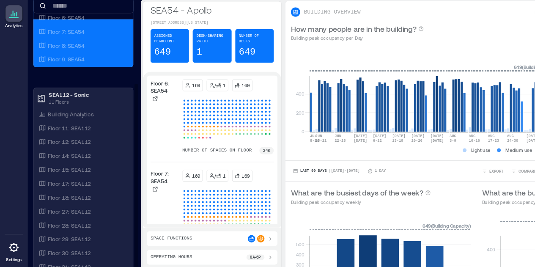
scroll to position [0, 0]
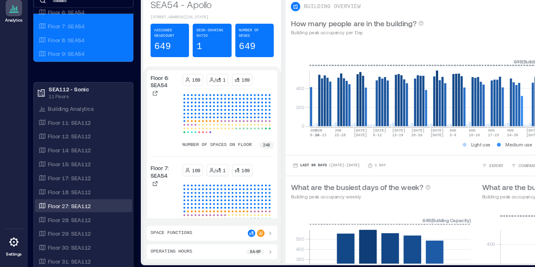
click at [74, 209] on p "Floor 27: SEA112" at bounding box center [63, 210] width 39 height 7
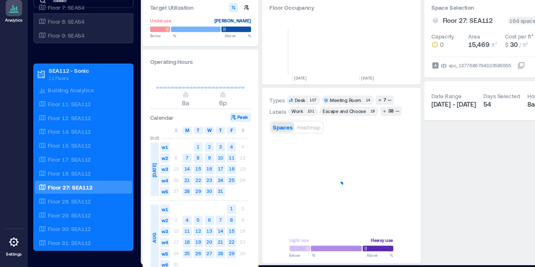
scroll to position [0, 403]
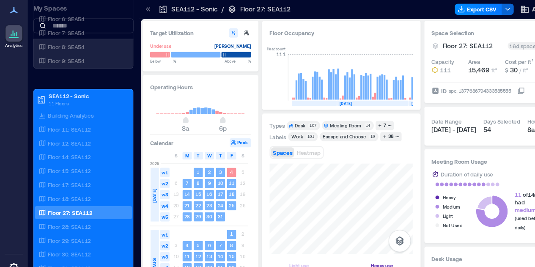
scroll to position [0, 0]
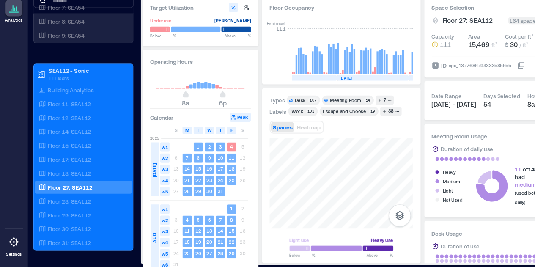
click at [296, 266] on html "Analytics Settings My Spaces AUS20 - Austin 1 Floor LHR16 - London 1 Floor SEA2…" at bounding box center [267, 133] width 535 height 267
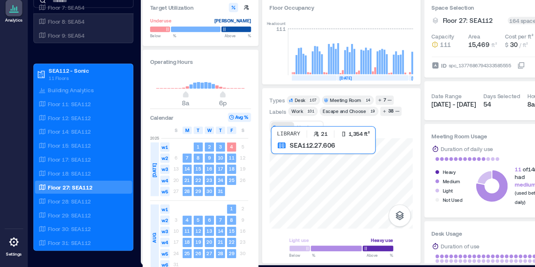
click at [269, 195] on div at bounding box center [311, 190] width 131 height 82
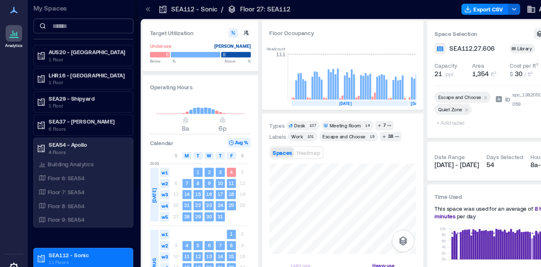
click at [58, 25] on input at bounding box center [75, 24] width 91 height 14
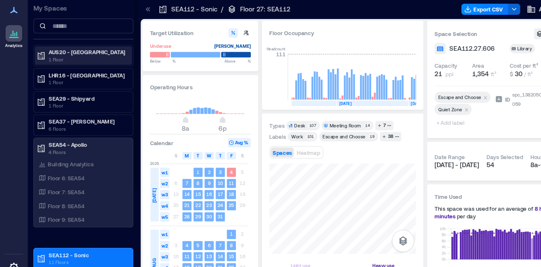
click at [66, 42] on div "AUS20 - Austin 1 Floor" at bounding box center [76, 50] width 89 height 17
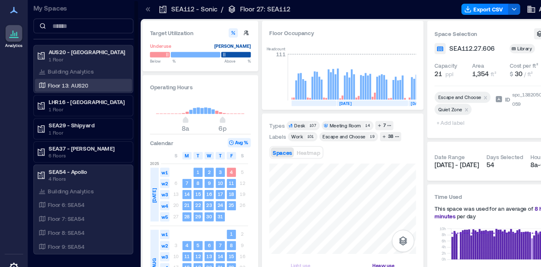
click at [69, 78] on p "Floor 13: AUS20" at bounding box center [62, 77] width 37 height 7
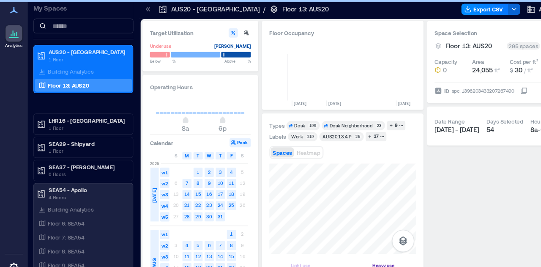
scroll to position [0, 247]
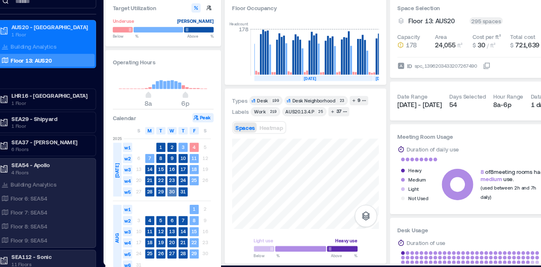
click at [177, 197] on div "Target Utilization Underuse Critical mass Below ** % Above ** % Operating Hours…" at bounding box center [334, 141] width 408 height 244
click at [186, 196] on div "Target Utilization Underuse Critical mass Below ** % Above ** % Operating Hours…" at bounding box center [334, 141] width 408 height 244
click at [241, 62] on div "Floor Occupancy Headcount 178 MAR, 2025 APR, 2025 MAY, 2025 JUN, 2025 JUL, 2025…" at bounding box center [313, 141] width 148 height 244
click at [440, 118] on div "Target Utilization Underuse Critical mass Below ** % Above ** % Operating Hours…" at bounding box center [334, 141] width 408 height 244
click at [180, 266] on html "Analytics Settings My Spaces AUS20 - Austin 1 Floor Building Analytics Floor 13…" at bounding box center [270, 133] width 541 height 267
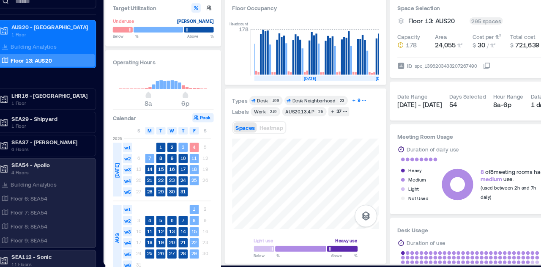
click at [359, 115] on div "9" at bounding box center [361, 115] width 5 height 8
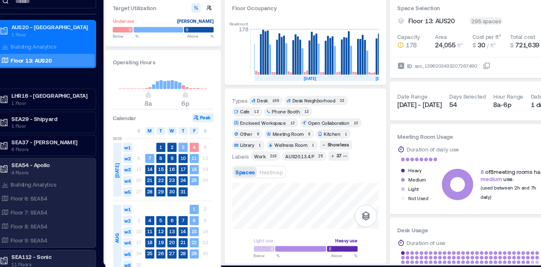
click at [295, 132] on div "Enclosed Workspace" at bounding box center [274, 135] width 42 height 6
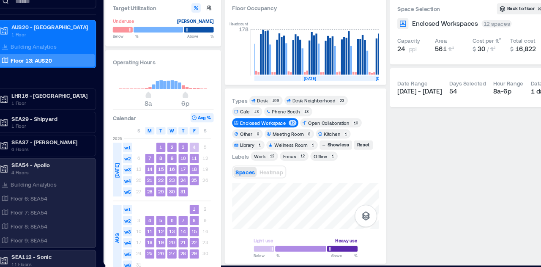
click at [305, 132] on div "12" at bounding box center [301, 134] width 7 height 5
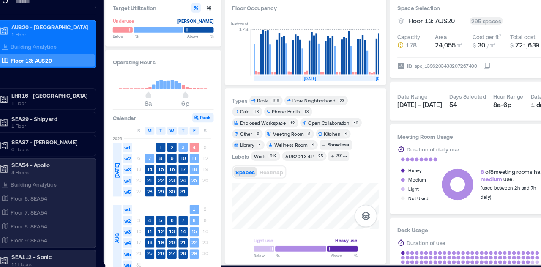
click at [305, 132] on div "12" at bounding box center [301, 134] width 7 height 5
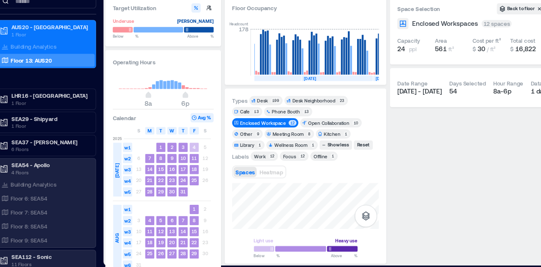
click at [306, 164] on span "Focus 12" at bounding box center [302, 165] width 23 height 6
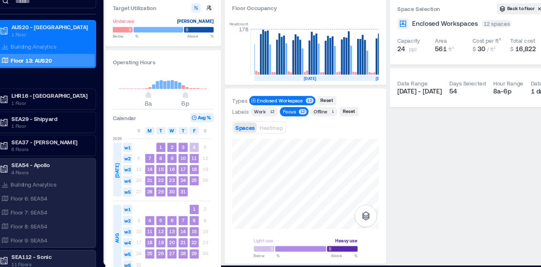
click at [418, 154] on div "Target Utilization Underuse Critical mass Below ** % Above ** % Operating Hours…" at bounding box center [334, 141] width 408 height 244
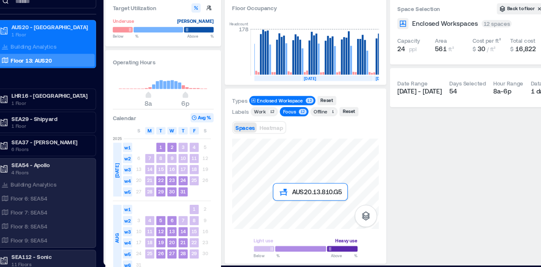
click at [287, 216] on div at bounding box center [313, 190] width 134 height 82
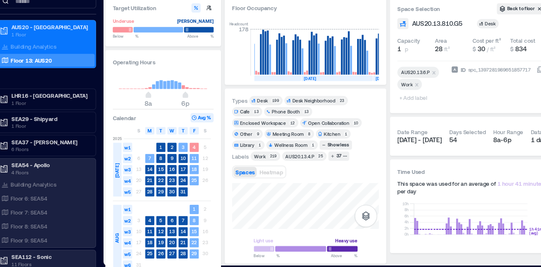
click at [433, 266] on html "Analytics Settings My Spaces AUS20 - Austin 1 Floor Building Analytics Floor 13…" at bounding box center [270, 133] width 541 height 267
drag, startPoint x: 349, startPoint y: 232, endPoint x: 382, endPoint y: 202, distance: 44.3
drag, startPoint x: 315, startPoint y: 208, endPoint x: 293, endPoint y: 11, distance: 198.3
click at [104, 93] on div "Analytics Settings My Spaces AUS20 - Austin 1 Floor Building Analytics Floor 13…" at bounding box center [270, 133] width 541 height 267
click at [370, 220] on icon "button" at bounding box center [368, 220] width 8 height 8
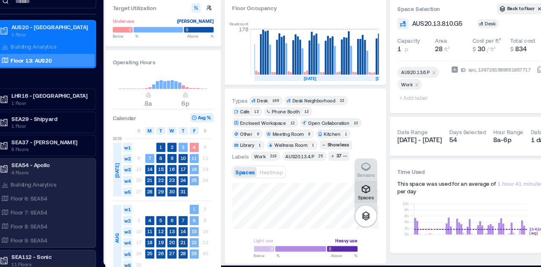
click at [369, 201] on p "Spaces" at bounding box center [368, 202] width 14 height 5
click at [255, 183] on div "Types Desk 199 Desk Neighborhood 23 Cafe 13 Phone Booth 13 Enclosed Workspace 1…" at bounding box center [313, 183] width 134 height 147
drag, startPoint x: 265, startPoint y: 187, endPoint x: 388, endPoint y: 252, distance: 139.2
click at [388, 252] on div "Target Utilization Underuse Critical mass Below ** % Above ** % Operating Hours…" at bounding box center [334, 141] width 408 height 244
click at [378, 247] on div "Spaces Sensors Light use Heavy use Below ** % Above ** %" at bounding box center [313, 223] width 134 height 67
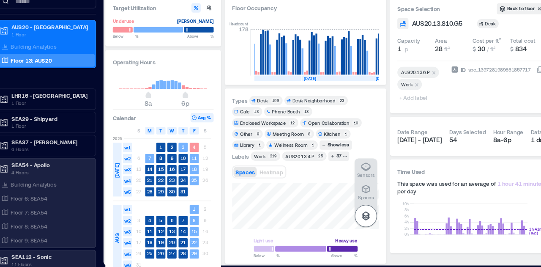
click at [369, 221] on icon "button" at bounding box center [368, 220] width 8 height 8
click at [340, 167] on div "37" at bounding box center [343, 166] width 7 height 8
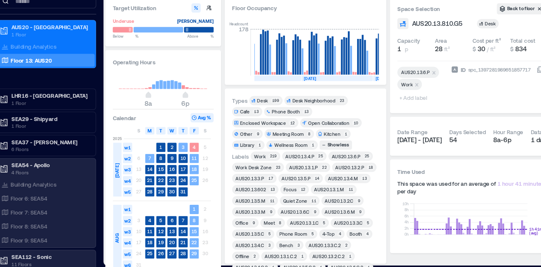
click at [310, 236] on div "Phone Room" at bounding box center [301, 236] width 25 height 6
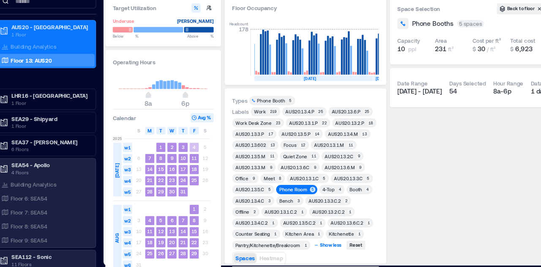
click at [338, 246] on div "Show less" at bounding box center [336, 247] width 22 height 8
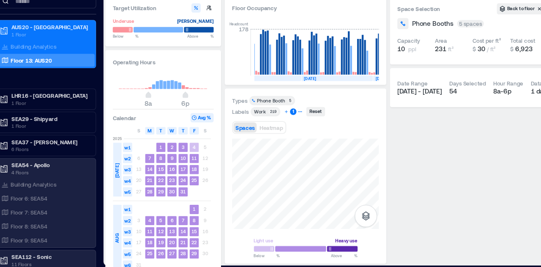
click at [299, 126] on div "1" at bounding box center [302, 125] width 6 height 6
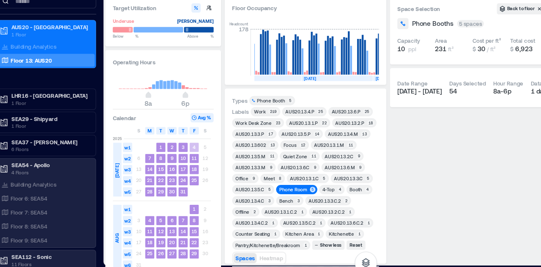
click at [311, 192] on div "Phone Room 5" at bounding box center [305, 196] width 38 height 8
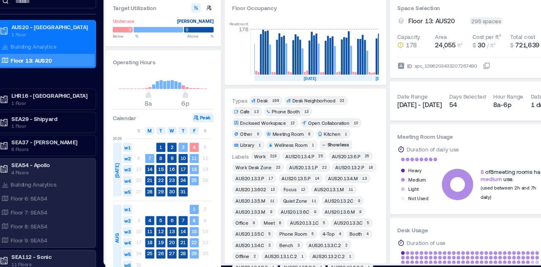
click at [380, 247] on div "Types Desk 199 Desk Neighborhood 23 Cafe 13 Phone Booth 13 Enclosed Workspace 1…" at bounding box center [313, 184] width 148 height 160
click at [378, 216] on div "Labels Work 219 AUS20.13.4.P 25 AUS20.13.6.P 25 Work Desk Zone 23 AUS20.13.1.P …" at bounding box center [313, 226] width 134 height 130
click at [332, 155] on div "Show less" at bounding box center [343, 155] width 22 height 8
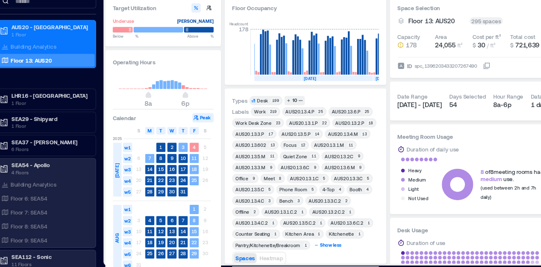
click at [334, 248] on div "Show less" at bounding box center [336, 247] width 22 height 8
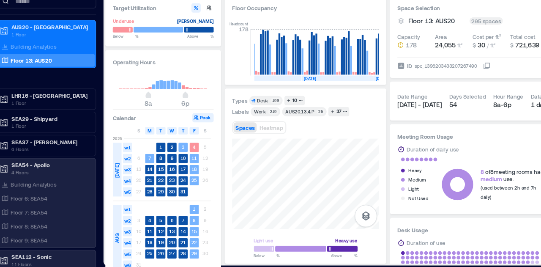
click at [300, 266] on html "Analytics Settings My Spaces AUS20 - Austin 1 Floor Building Analytics Floor 13…" at bounding box center [270, 133] width 541 height 267
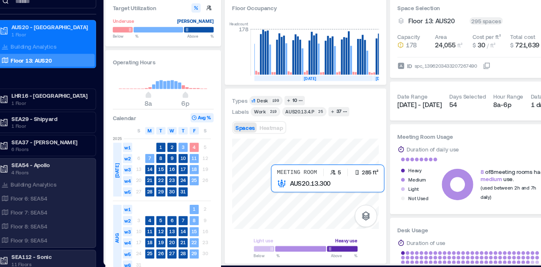
click at [290, 208] on div at bounding box center [313, 190] width 134 height 82
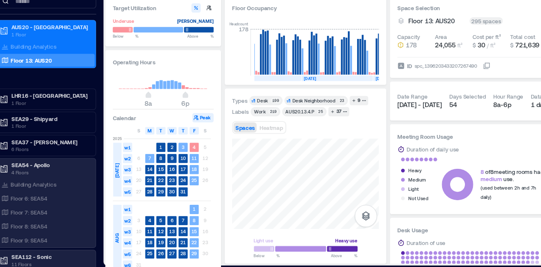
click at [240, 238] on div "Types Desk 199 Desk Neighborhood 23 9 Labels Work 219 AUS20.13.4.P 25 37 Spaces…" at bounding box center [313, 184] width 148 height 160
click at [323, 180] on div at bounding box center [313, 190] width 134 height 82
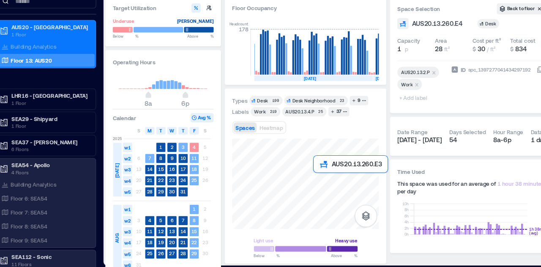
click at [329, 184] on div at bounding box center [313, 190] width 134 height 82
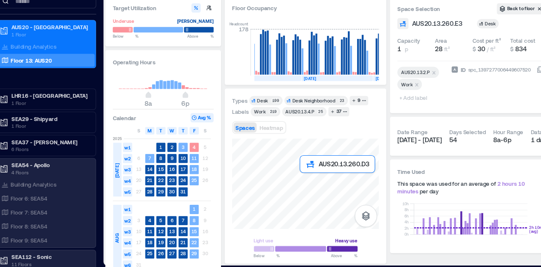
click at [310, 184] on div at bounding box center [313, 190] width 134 height 82
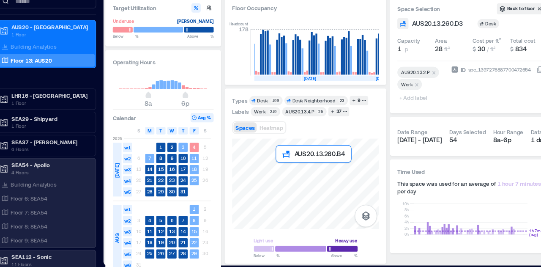
click at [286, 178] on div at bounding box center [313, 190] width 134 height 82
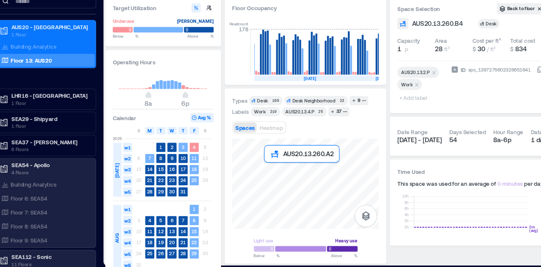
click at [284, 176] on div at bounding box center [313, 190] width 134 height 82
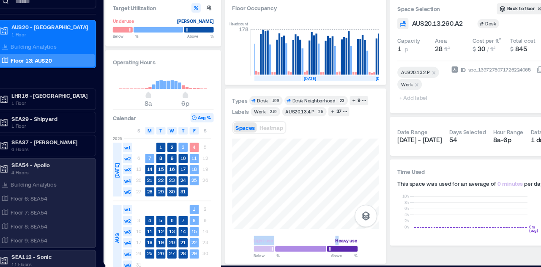
click at [338, 205] on div "Light use Heavy use Below ** % Above ** %" at bounding box center [313, 203] width 134 height 108
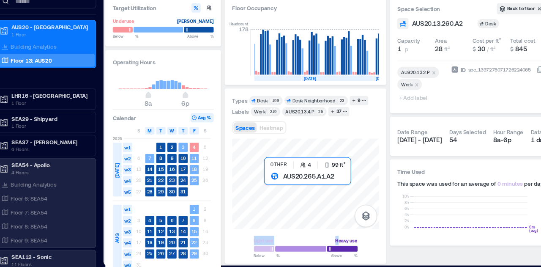
click at [280, 195] on div at bounding box center [313, 190] width 134 height 82
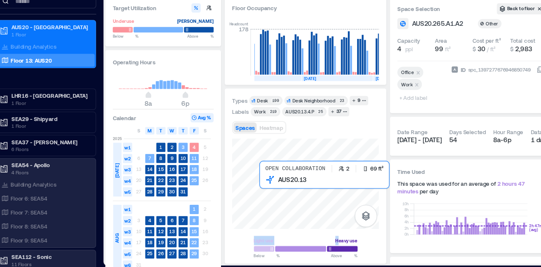
click at [276, 196] on div at bounding box center [313, 190] width 134 height 82
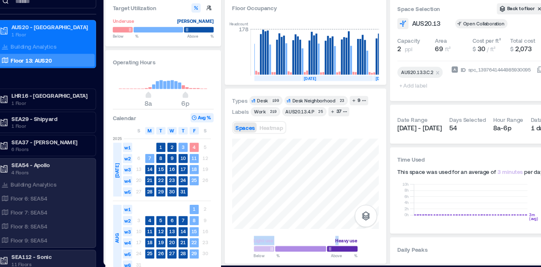
click at [244, 168] on div "Types Desk 199 Desk Neighborhood 23 9 Labels Work 219 AUS20.13.4.P 25 37 Spaces…" at bounding box center [313, 184] width 148 height 160
click at [304, 120] on div "Types Desk 199 Desk Neighborhood 23 9 Labels Work 219 AUS20.13.4.P 25 37 Spaces…" at bounding box center [313, 183] width 134 height 147
drag, startPoint x: 284, startPoint y: 199, endPoint x: 393, endPoint y: 202, distance: 109.1
drag, startPoint x: 277, startPoint y: 187, endPoint x: 419, endPoint y: 189, distance: 142.5
drag, startPoint x: 371, startPoint y: 236, endPoint x: 376, endPoint y: 224, distance: 12.9
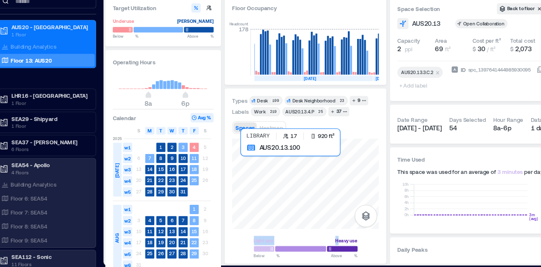
click at [288, 202] on div at bounding box center [313, 190] width 134 height 82
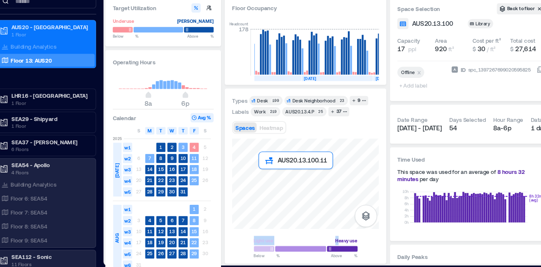
click at [283, 193] on div at bounding box center [313, 190] width 134 height 82
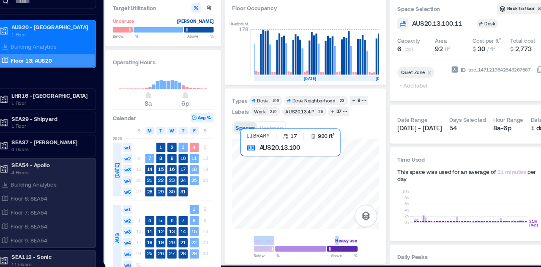
click at [289, 203] on div at bounding box center [313, 190] width 134 height 82
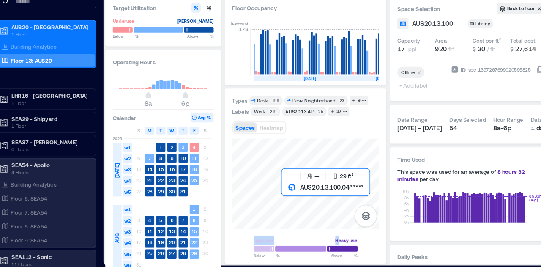
click at [300, 194] on div at bounding box center [313, 190] width 134 height 82
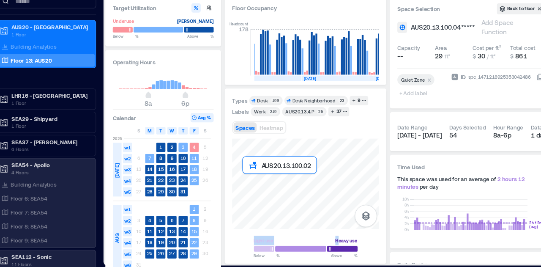
click at [263, 188] on div at bounding box center [313, 190] width 134 height 82
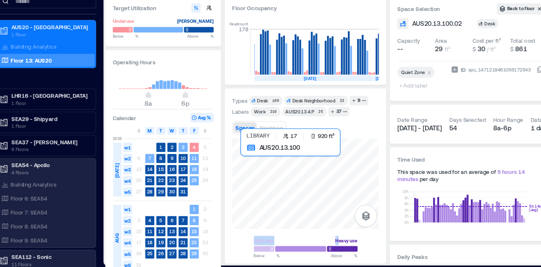
click at [262, 204] on div at bounding box center [313, 190] width 134 height 82
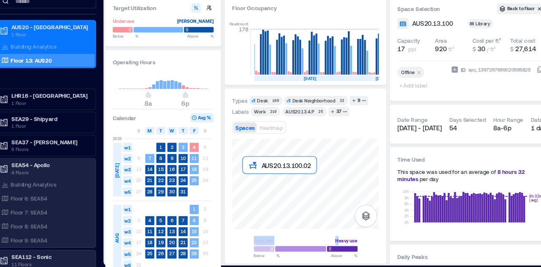
click at [261, 191] on div at bounding box center [313, 190] width 134 height 82
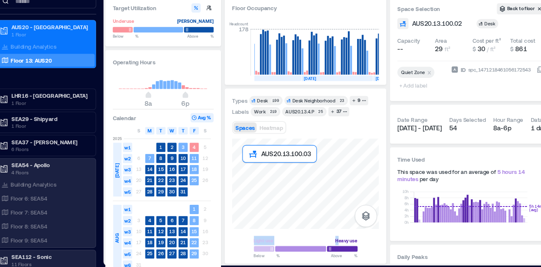
click at [261, 175] on div at bounding box center [313, 190] width 134 height 82
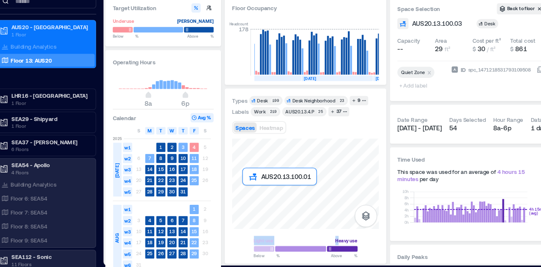
click at [260, 198] on div at bounding box center [313, 190] width 134 height 82
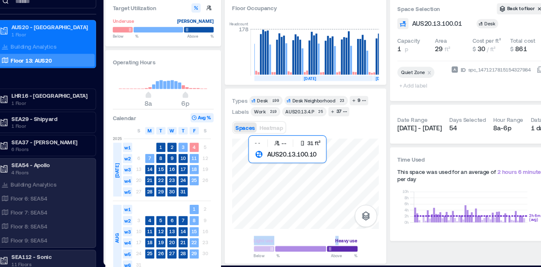
click at [270, 168] on div at bounding box center [313, 190] width 134 height 82
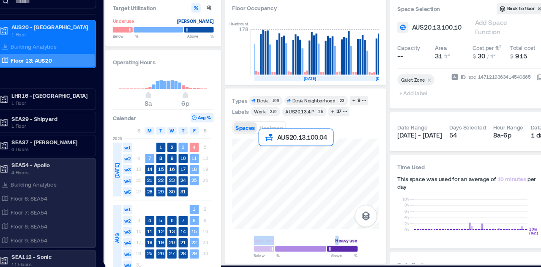
click at [274, 164] on div at bounding box center [313, 190] width 134 height 82
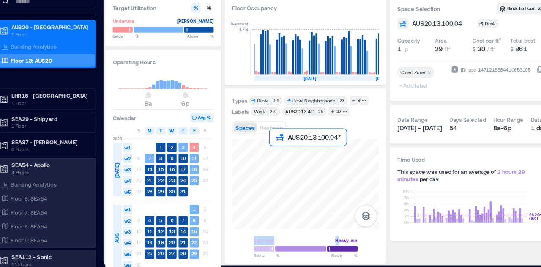
click at [285, 164] on div at bounding box center [313, 190] width 134 height 82
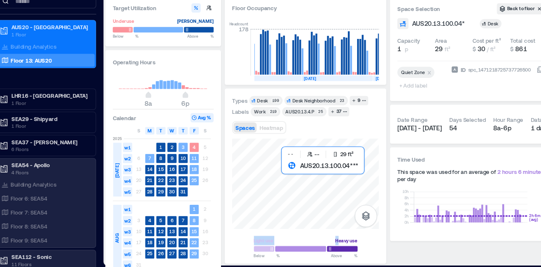
click at [295, 175] on div at bounding box center [313, 190] width 134 height 82
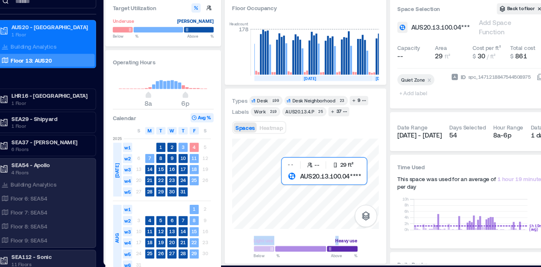
click at [295, 188] on div at bounding box center [313, 190] width 134 height 82
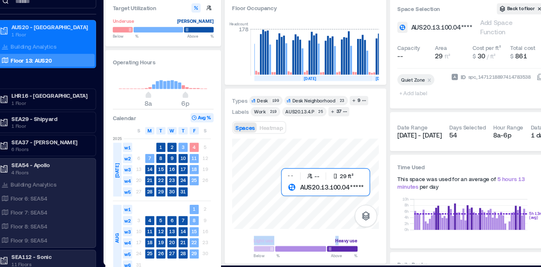
click at [295, 201] on div at bounding box center [313, 190] width 134 height 82
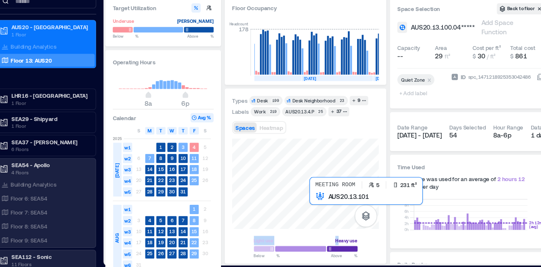
click at [338, 216] on div at bounding box center [313, 190] width 134 height 82
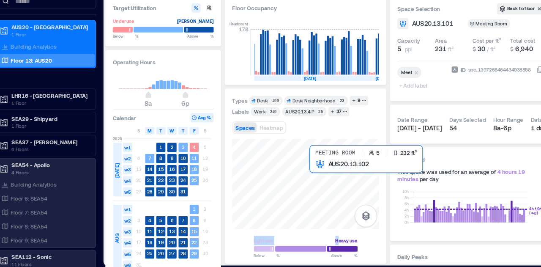
click at [334, 181] on div at bounding box center [313, 190] width 134 height 82
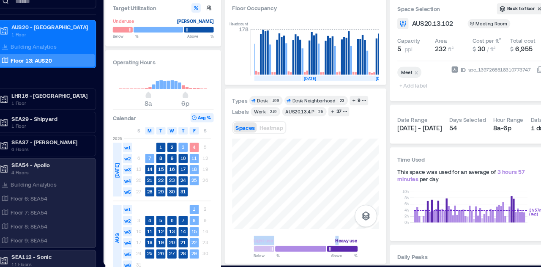
click at [393, 201] on div "Target Utilization Underuse Critical mass Below ** % Above ** % Operating Hours…" at bounding box center [334, 141] width 408 height 244
click at [365, 246] on div "Light use Heavy use Below ** % Above ** %" at bounding box center [313, 203] width 134 height 108
click at [237, 266] on html "Analytics Settings My Spaces AUS20 - Austin 1 Floor Building Analytics Floor 13…" at bounding box center [270, 133] width 541 height 267
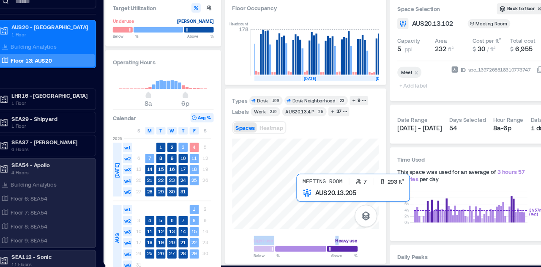
click at [332, 211] on div at bounding box center [313, 190] width 134 height 82
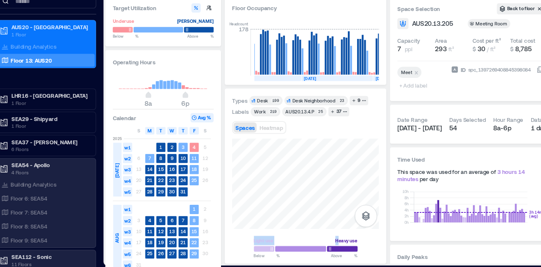
drag, startPoint x: 311, startPoint y: 237, endPoint x: 176, endPoint y: 205, distance: 138.2
click at [345, 233] on div "Light use Heavy use Below ** % Above ** %" at bounding box center [313, 203] width 134 height 108
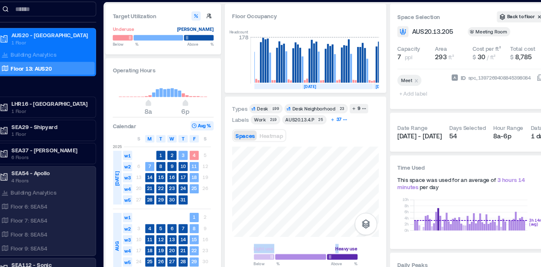
click at [340, 124] on div "37" at bounding box center [343, 125] width 7 height 8
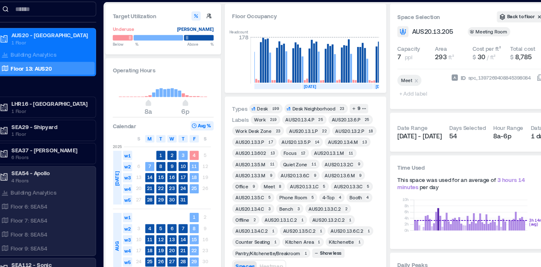
click at [313, 165] on div "Quiet Zone" at bounding box center [304, 165] width 22 height 6
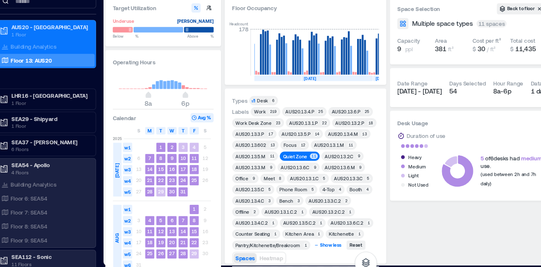
click at [338, 246] on div "Show less" at bounding box center [336, 247] width 22 height 8
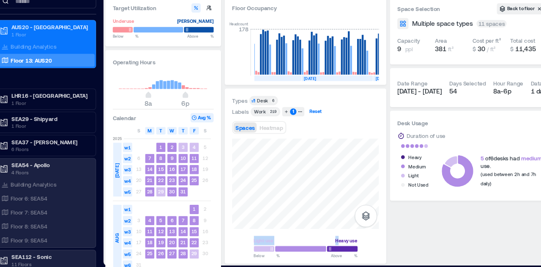
click at [323, 124] on div "Reset" at bounding box center [322, 125] width 14 height 8
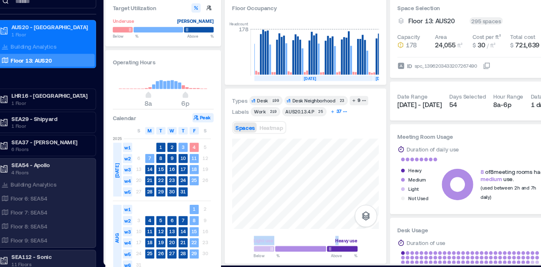
click at [347, 125] on icon "button" at bounding box center [349, 125] width 4 height 4
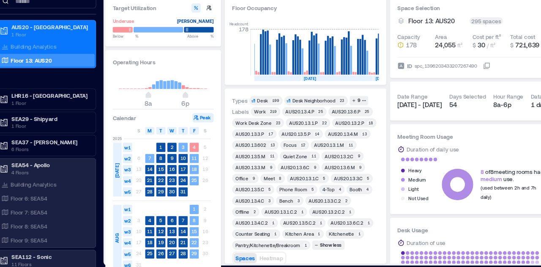
click at [365, 193] on div "Booth" at bounding box center [359, 196] width 14 height 6
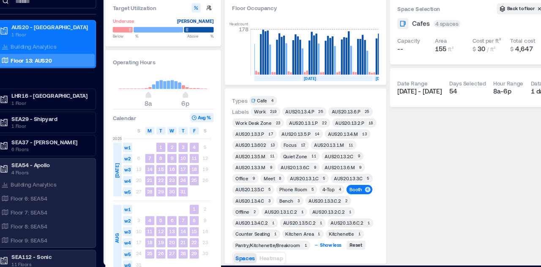
click at [326, 244] on div "Show less" at bounding box center [336, 247] width 22 height 8
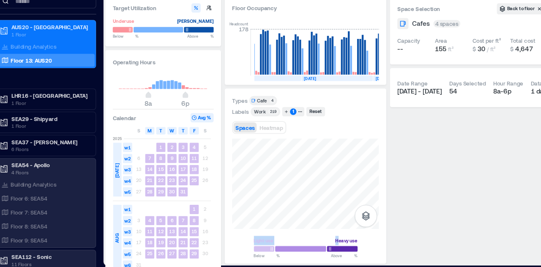
click at [326, 266] on html "Analytics Settings My Spaces AUS20 - Austin 1 Floor Building Analytics Floor 13…" at bounding box center [270, 133] width 541 height 267
click at [325, 126] on div "Reset" at bounding box center [322, 125] width 14 height 8
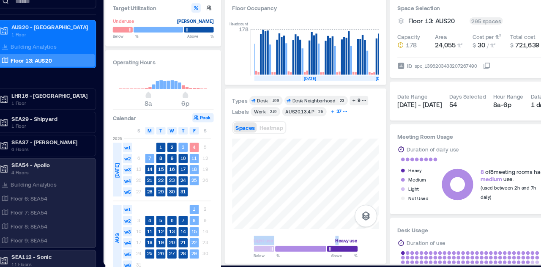
click at [347, 123] on icon "button" at bounding box center [349, 125] width 4 height 4
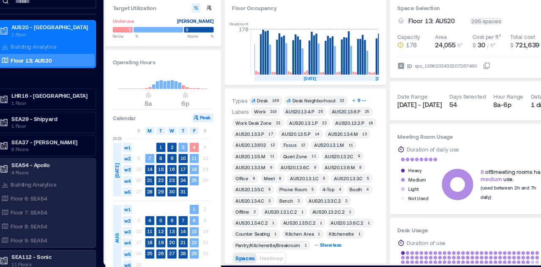
click at [331, 247] on div "Show less" at bounding box center [336, 247] width 22 height 8
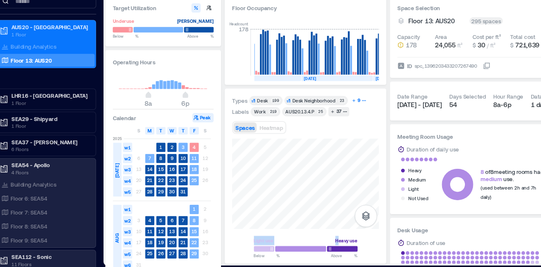
click at [356, 115] on icon "button" at bounding box center [357, 114] width 3 height 3
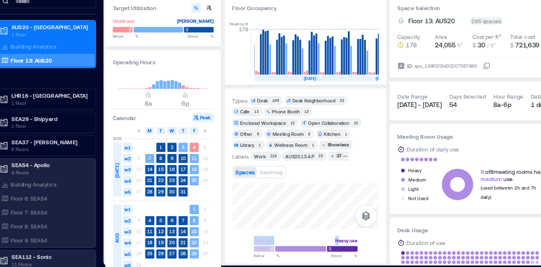
click at [310, 125] on div "13" at bounding box center [313, 124] width 7 height 5
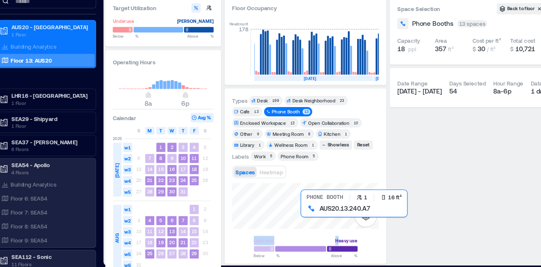
click at [318, 219] on div at bounding box center [313, 211] width 134 height 42
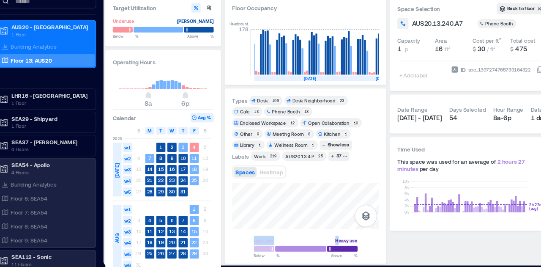
drag, startPoint x: 315, startPoint y: 224, endPoint x: 276, endPoint y: 240, distance: 42.1
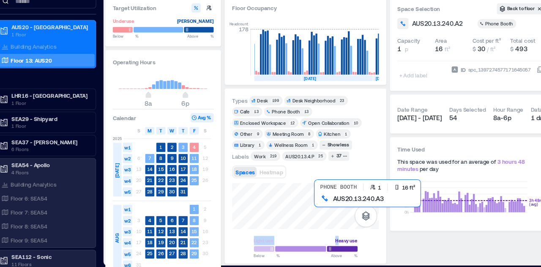
click at [323, 207] on div at bounding box center [313, 211] width 134 height 42
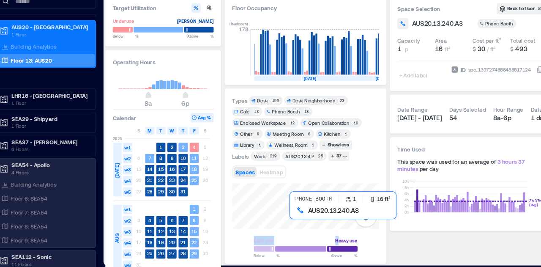
click at [301, 215] on div at bounding box center [313, 211] width 134 height 42
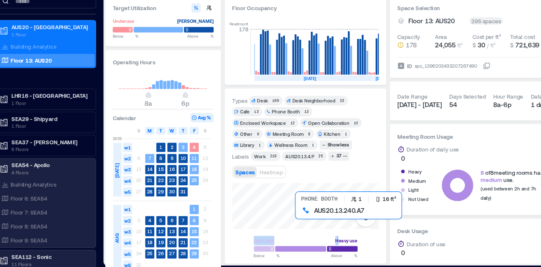
click at [306, 216] on div at bounding box center [313, 211] width 134 height 42
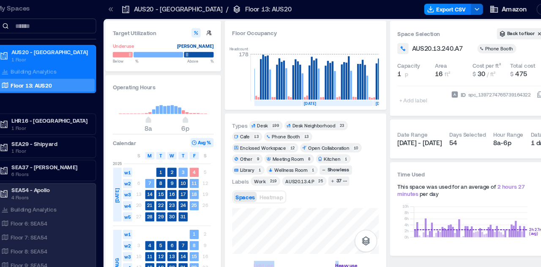
click at [315, 152] on div "Wellness Room" at bounding box center [300, 155] width 30 height 6
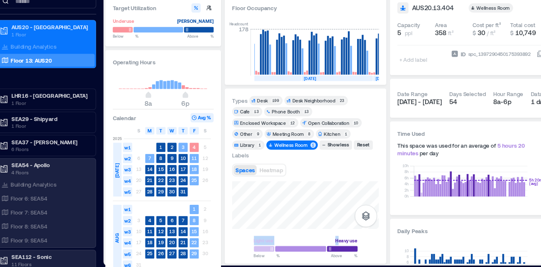
scroll to position [19, 0]
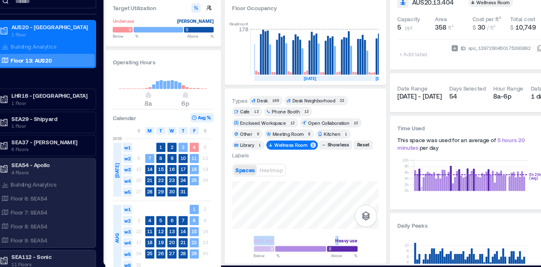
drag, startPoint x: 330, startPoint y: 219, endPoint x: 366, endPoint y: 176, distance: 56.4
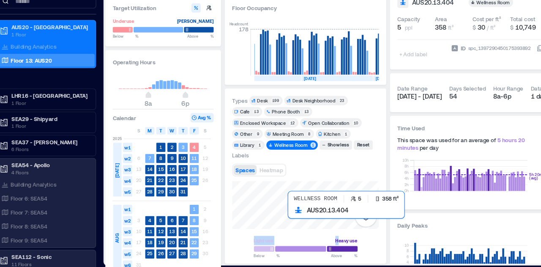
click at [316, 222] on div at bounding box center [313, 210] width 134 height 44
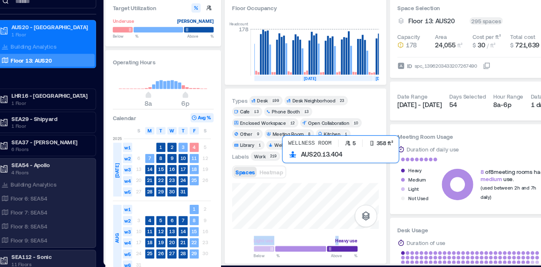
click at [301, 219] on div at bounding box center [313, 211] width 134 height 42
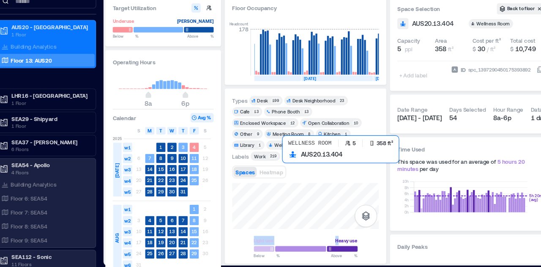
click at [334, 211] on div at bounding box center [313, 211] width 134 height 42
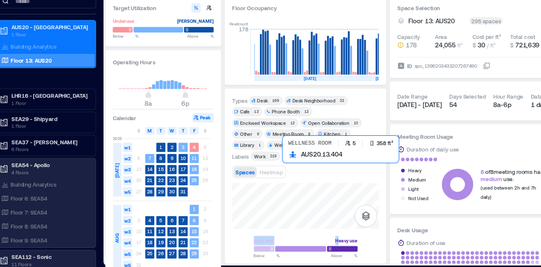
click at [334, 211] on div at bounding box center [313, 211] width 134 height 42
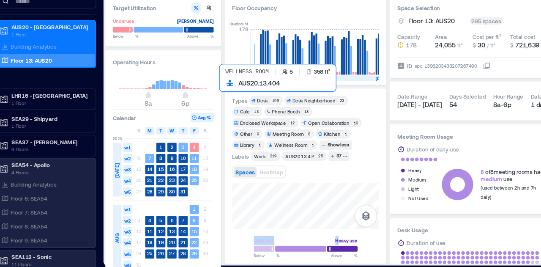
click at [276, 217] on div at bounding box center [313, 211] width 134 height 42
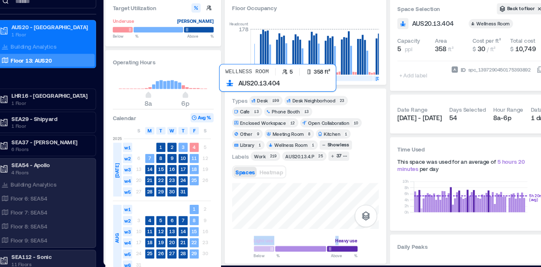
click at [322, 216] on div at bounding box center [313, 211] width 134 height 42
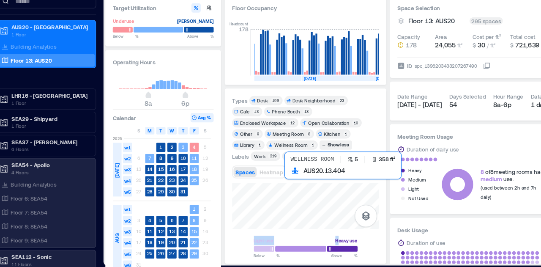
click at [358, 202] on div at bounding box center [313, 211] width 134 height 42
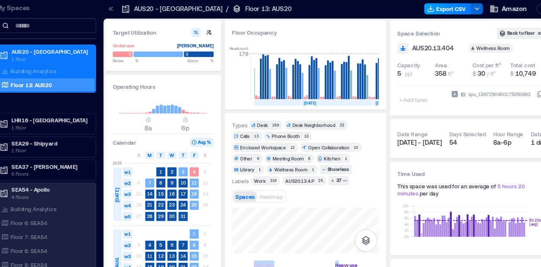
click at [446, 9] on button "Export CSV" at bounding box center [443, 8] width 43 height 10
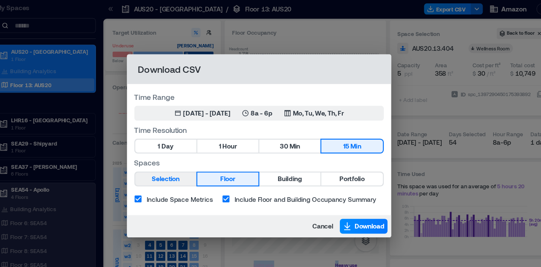
click at [196, 163] on span "Selection" at bounding box center [185, 164] width 25 height 11
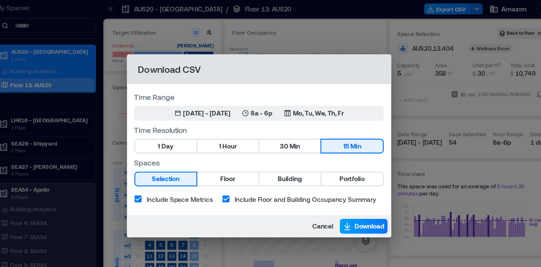
click at [358, 205] on span "Download" at bounding box center [371, 207] width 27 height 8
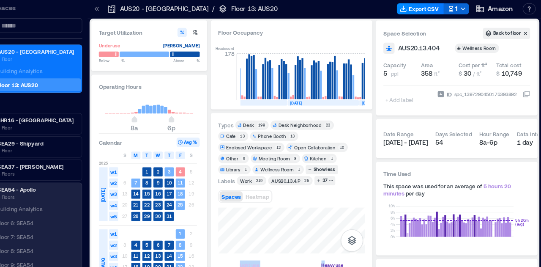
click at [213, 29] on icon "button" at bounding box center [213, 29] width 5 height 5
click at [208, 49] on div at bounding box center [215, 50] width 27 height 6
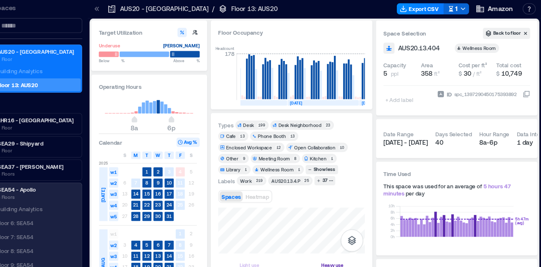
click at [205, 52] on icon at bounding box center [204, 49] width 5 height 5
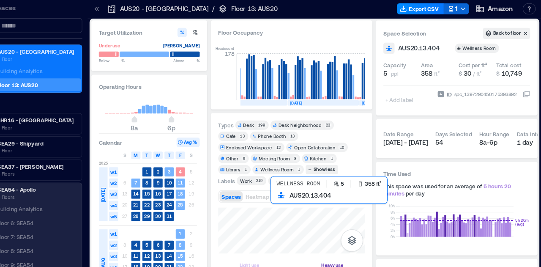
click at [341, 208] on div at bounding box center [313, 211] width 134 height 42
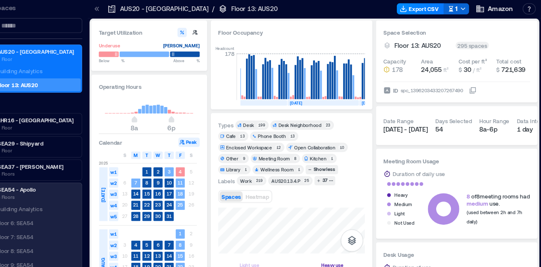
click at [221, 129] on button "Peak" at bounding box center [219, 130] width 19 height 8
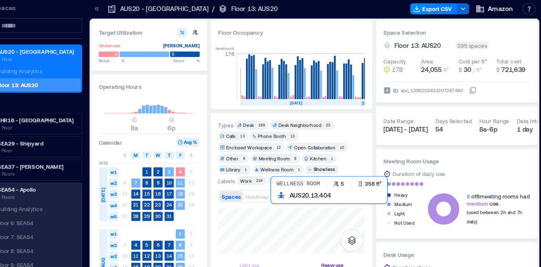
click at [324, 211] on div at bounding box center [313, 211] width 134 height 42
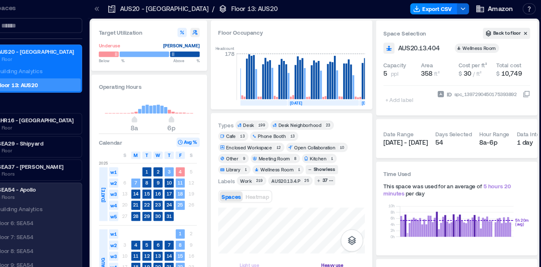
click at [225, 30] on icon "button" at bounding box center [225, 30] width 4 height 4
type input "**"
type input "***"
click at [211, 30] on icon "button" at bounding box center [213, 29] width 5 height 5
type input "**"
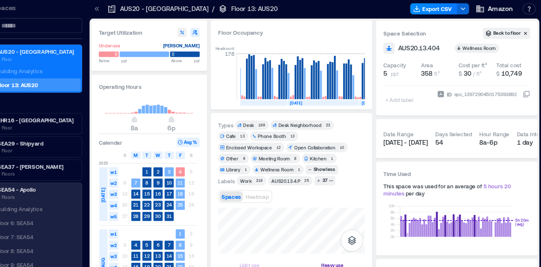
type input "**"
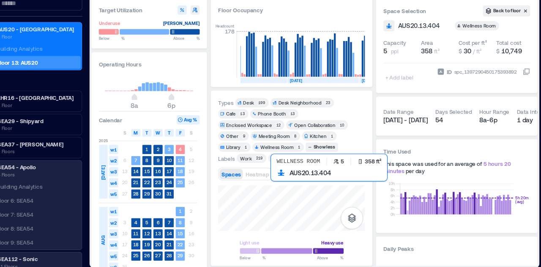
click at [321, 215] on div at bounding box center [313, 211] width 134 height 42
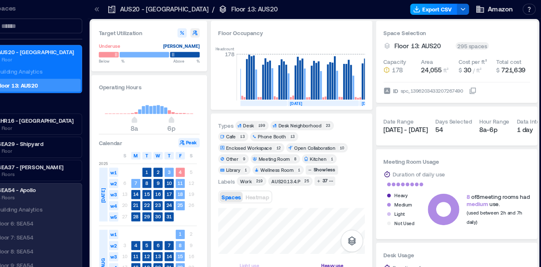
click at [450, 11] on button "Export CSV" at bounding box center [443, 8] width 43 height 10
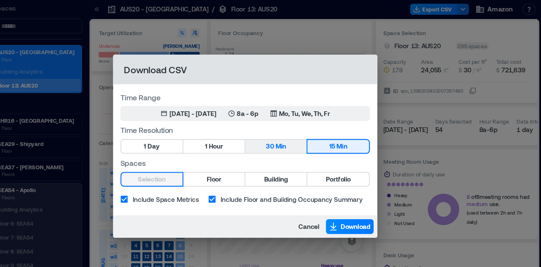
click at [313, 133] on button "30 Min" at bounding box center [299, 134] width 56 height 12
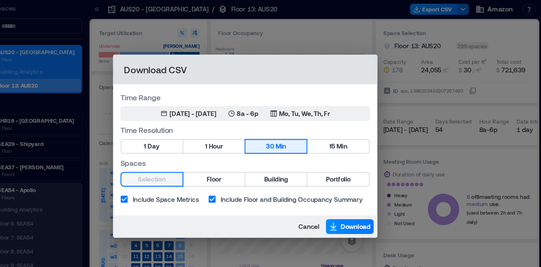
click at [199, 168] on div "Selection Floor Building Portfolio" at bounding box center [271, 164] width 228 height 14
click at [329, 208] on span "Cancel" at bounding box center [329, 207] width 19 height 8
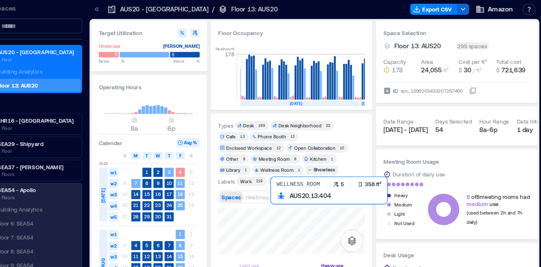
click at [324, 212] on div at bounding box center [313, 211] width 134 height 42
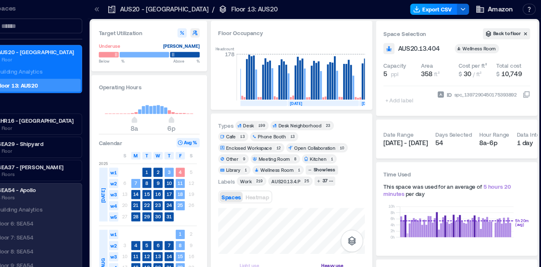
click at [452, 7] on button "Export CSV" at bounding box center [443, 8] width 43 height 10
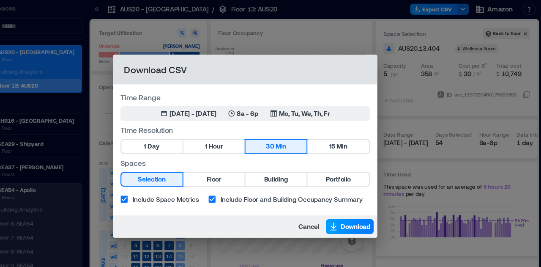
click at [364, 206] on span "Download" at bounding box center [371, 207] width 27 height 8
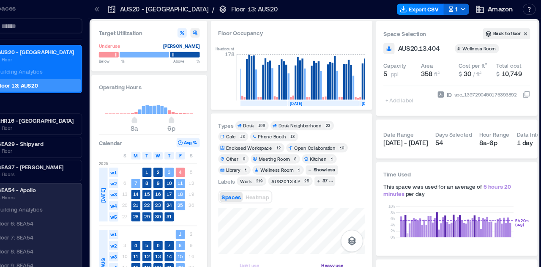
click at [333, 5] on div at bounding box center [356, 9] width 100 height 14
click at [468, 7] on icon "button" at bounding box center [469, 8] width 7 height 7
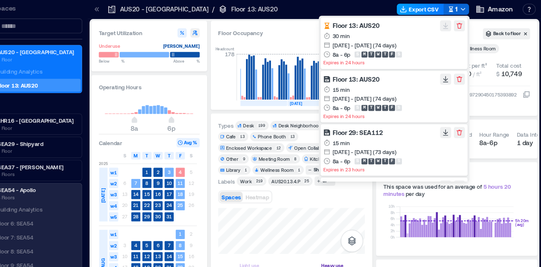
click at [436, 8] on button "Export CSV" at bounding box center [430, 8] width 43 height 10
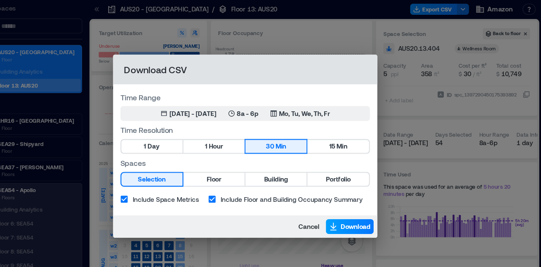
click at [354, 208] on icon "button" at bounding box center [351, 207] width 8 height 8
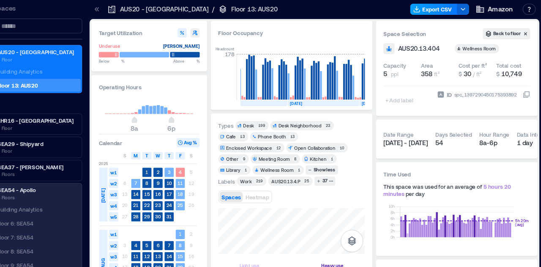
click at [458, 9] on button "Export CSV" at bounding box center [443, 8] width 43 height 10
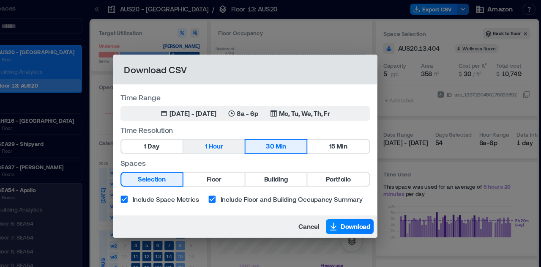
click at [256, 134] on button "1 Hour" at bounding box center [242, 134] width 56 height 12
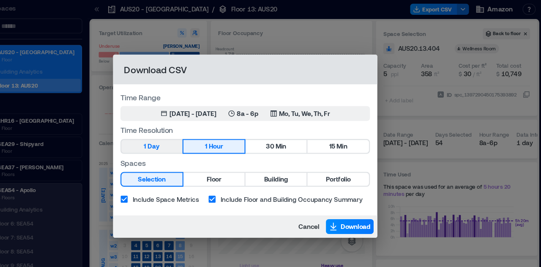
click at [191, 137] on span "Day" at bounding box center [187, 134] width 11 height 11
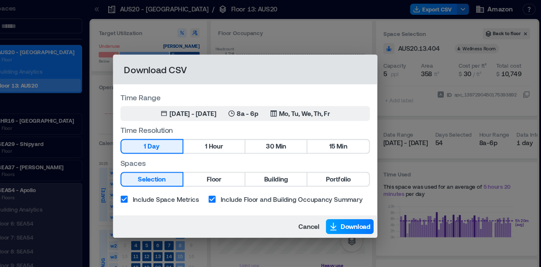
click at [364, 205] on span "Download" at bounding box center [371, 207] width 27 height 8
